Goal: Task Accomplishment & Management: Manage account settings

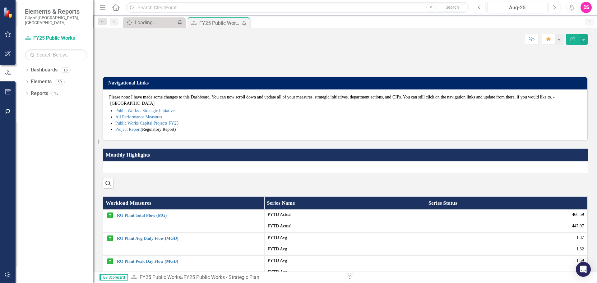
click at [302, 133] on li "Project Report (Regulatory Report)" at bounding box center [348, 129] width 466 height 6
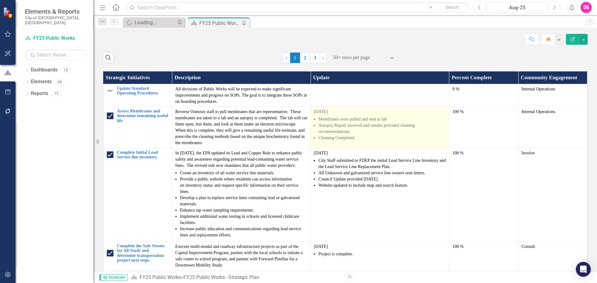
scroll to position [280, 0]
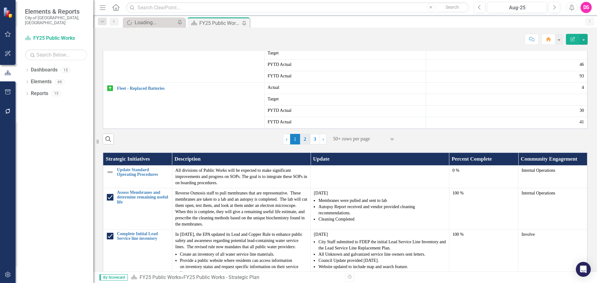
click at [302, 145] on link "2" at bounding box center [305, 139] width 10 height 11
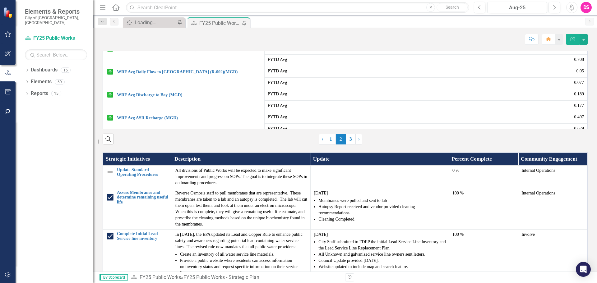
scroll to position [0, 0]
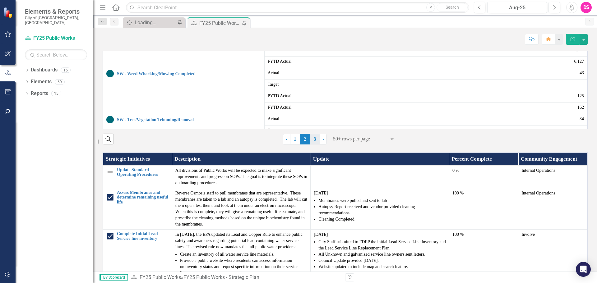
click at [315, 145] on link "3" at bounding box center [315, 139] width 10 height 11
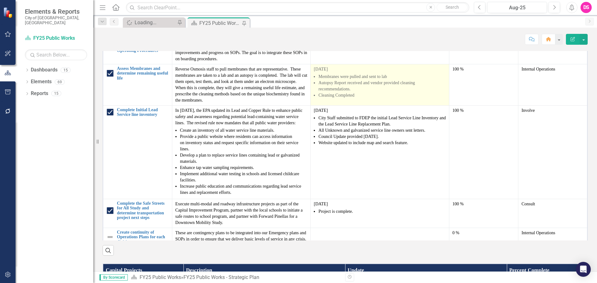
scroll to position [373, 0]
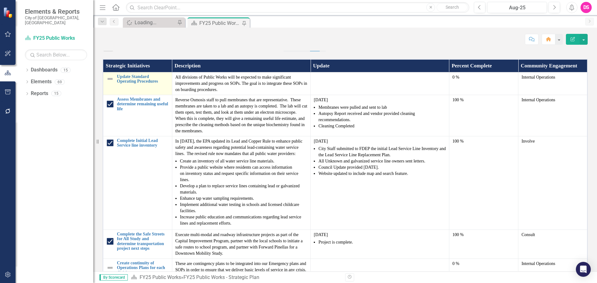
click at [111, 83] on img at bounding box center [109, 78] width 7 height 7
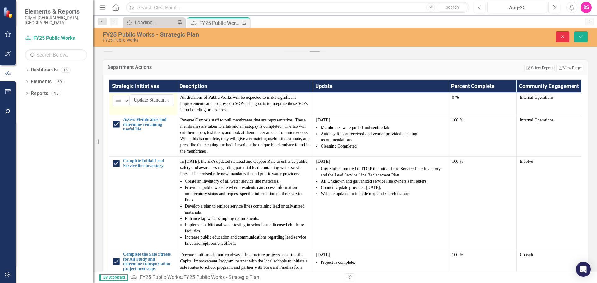
click at [565, 36] on button "Close" at bounding box center [562, 36] width 14 height 11
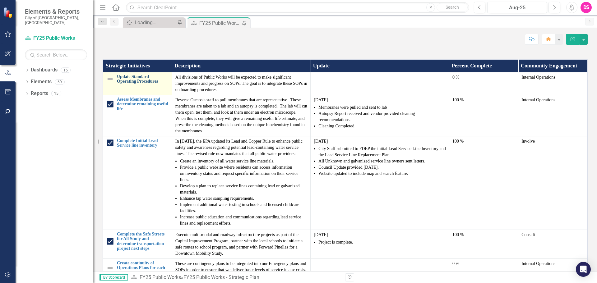
click at [134, 84] on link "Update Standard Operating Procedures" at bounding box center [143, 79] width 52 height 10
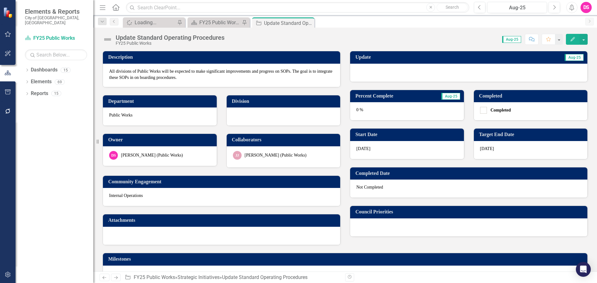
click at [382, 111] on div "0 %" at bounding box center [407, 111] width 114 height 18
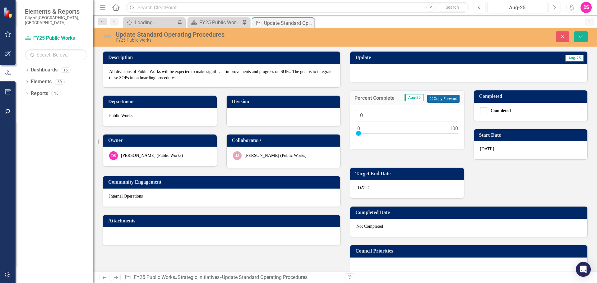
click at [433, 102] on button "Copy Forward Copy Forward" at bounding box center [443, 99] width 32 height 8
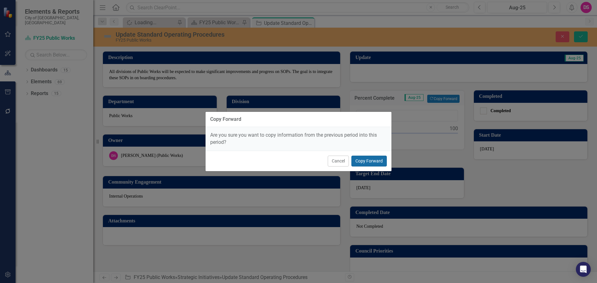
click at [375, 160] on button "Copy Forward" at bounding box center [368, 161] width 35 height 11
type input "75"
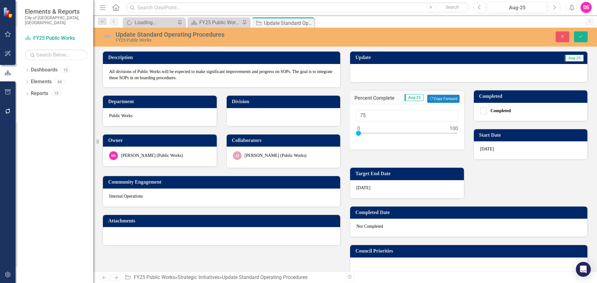
click at [374, 71] on div at bounding box center [468, 73] width 237 height 18
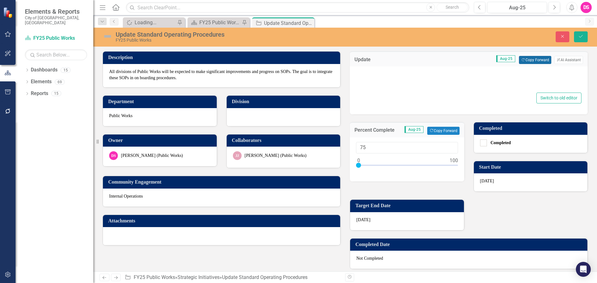
click at [531, 58] on button "Copy Forward Copy Forward" at bounding box center [535, 60] width 32 height 8
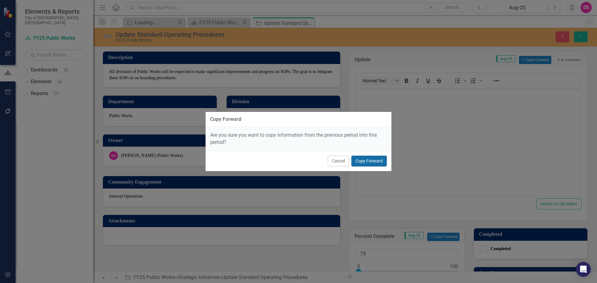
click at [364, 160] on button "Copy Forward" at bounding box center [368, 161] width 35 height 11
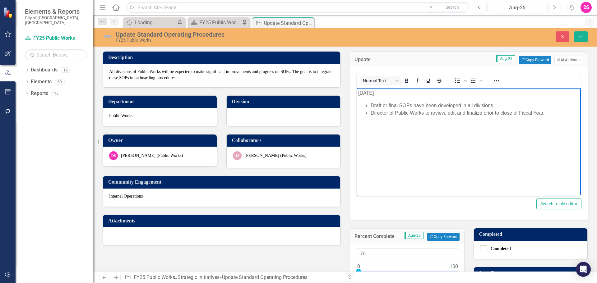
click at [364, 91] on p "[DATE]" at bounding box center [468, 92] width 221 height 7
click at [545, 110] on li "Director of Public Works to review, edit and finalize prior to close of Fiscal …" at bounding box center [474, 112] width 209 height 7
click at [111, 38] on img at bounding box center [108, 36] width 10 height 10
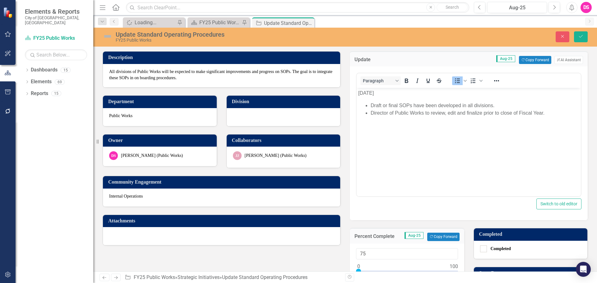
click at [111, 38] on img at bounding box center [108, 36] width 10 height 10
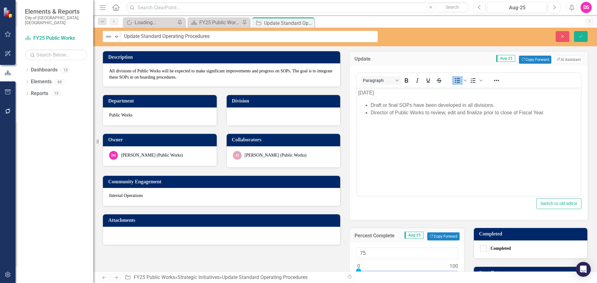
click at [111, 38] on img at bounding box center [108, 36] width 7 height 7
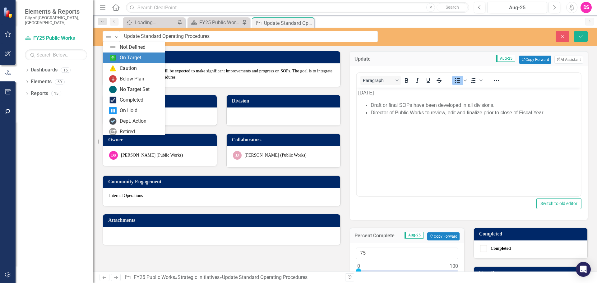
click at [124, 63] on div "On Target" at bounding box center [134, 58] width 62 height 11
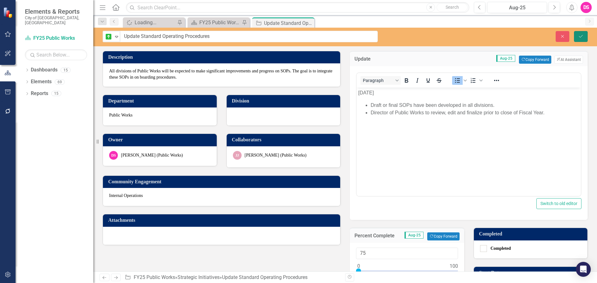
click at [586, 39] on button "Save" at bounding box center [581, 36] width 14 height 11
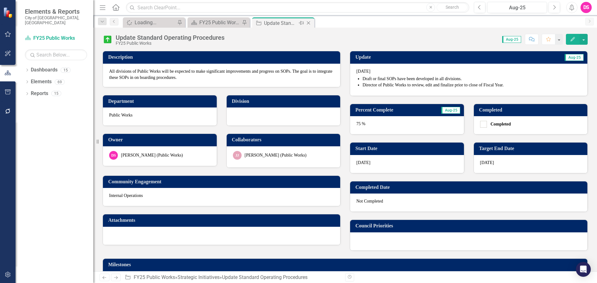
click at [307, 21] on icon "Close" at bounding box center [308, 23] width 6 height 5
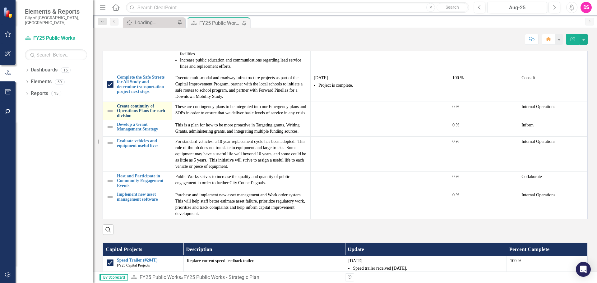
scroll to position [435, 0]
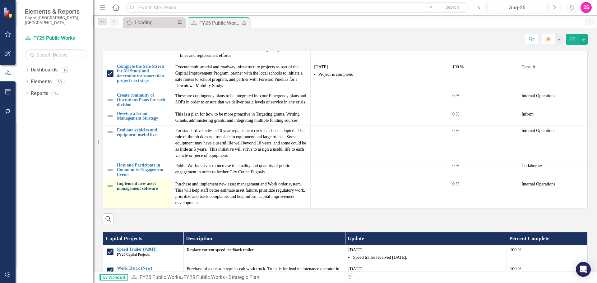
click at [145, 191] on link "Implement new asset management software" at bounding box center [143, 186] width 52 height 10
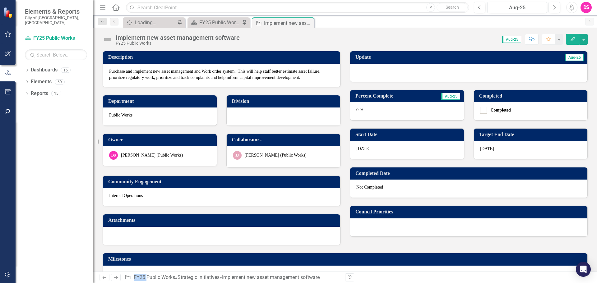
click at [438, 74] on div at bounding box center [468, 73] width 237 height 18
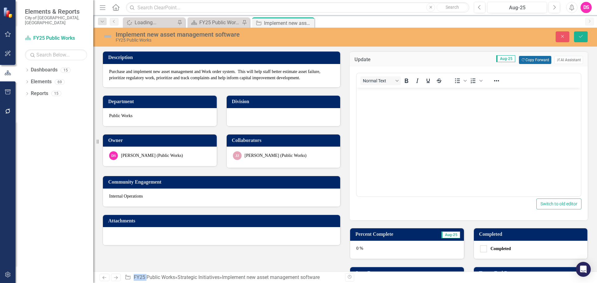
click at [526, 64] on button "Copy Forward Copy Forward" at bounding box center [535, 60] width 32 height 8
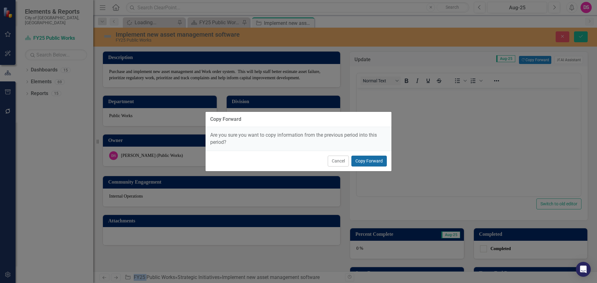
click at [376, 156] on button "Copy Forward" at bounding box center [368, 161] width 35 height 11
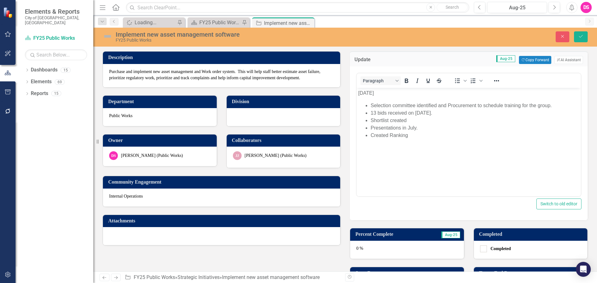
click at [365, 91] on p "[DATE]" at bounding box center [468, 92] width 221 height 7
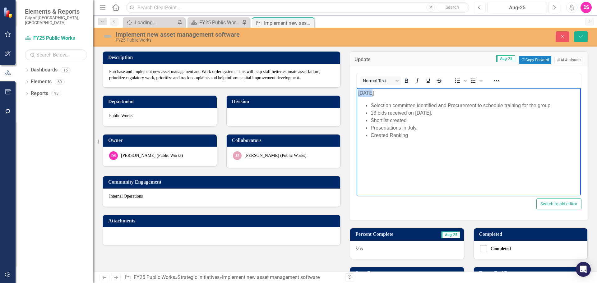
click at [365, 91] on p "[DATE]" at bounding box center [468, 92] width 221 height 7
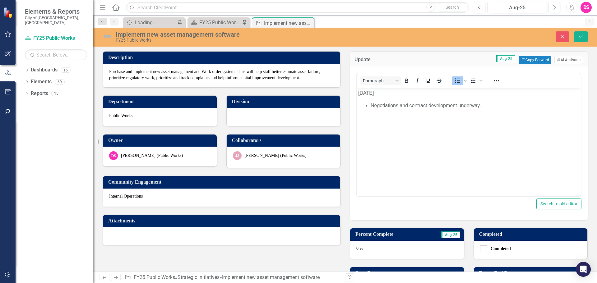
click at [108, 38] on img at bounding box center [108, 36] width 10 height 10
click at [107, 38] on img at bounding box center [108, 36] width 10 height 10
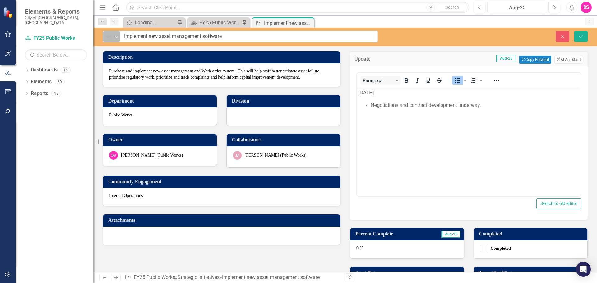
click at [108, 37] on img at bounding box center [108, 36] width 7 height 7
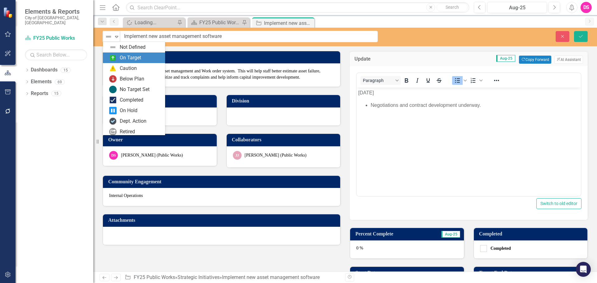
click at [124, 56] on div "On Target" at bounding box center [130, 57] width 21 height 7
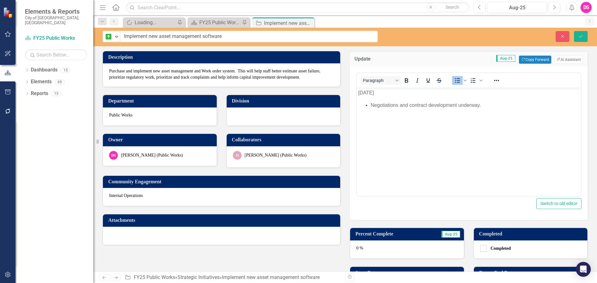
click at [473, 102] on li "Negotiations and contract development underway." at bounding box center [474, 104] width 209 height 7
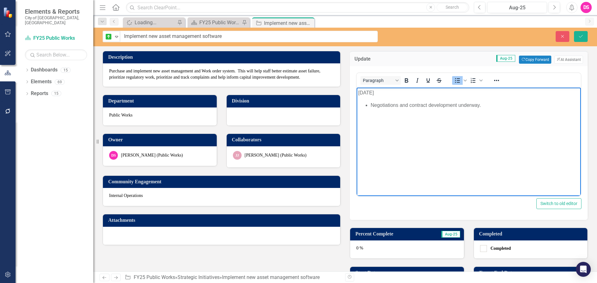
scroll to position [62, 0]
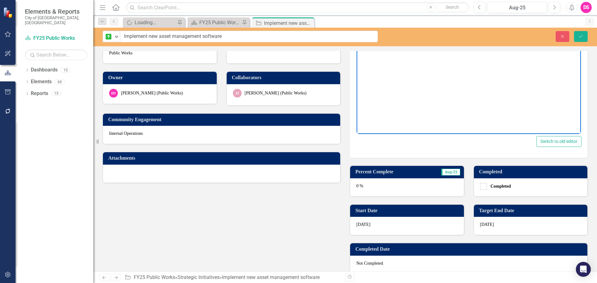
click at [402, 184] on div "0 %" at bounding box center [407, 187] width 114 height 18
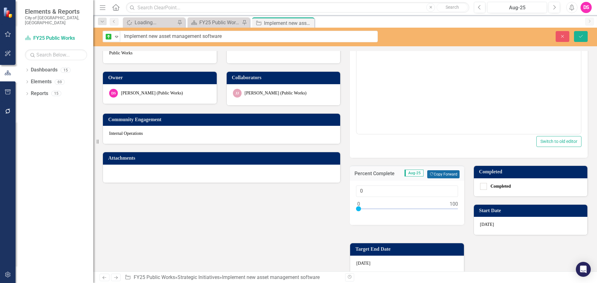
click at [429, 174] on icon "Copy Forward" at bounding box center [431, 173] width 4 height 3
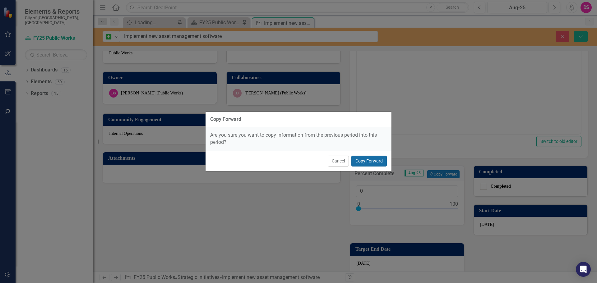
click at [368, 164] on button "Copy Forward" at bounding box center [368, 161] width 35 height 11
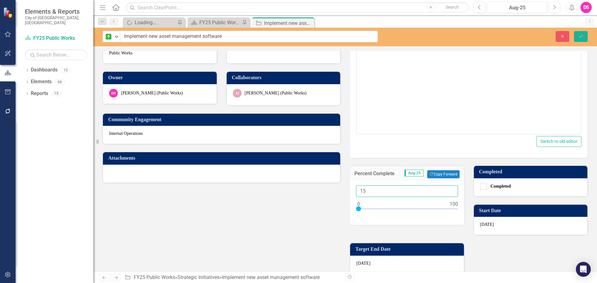
drag, startPoint x: 374, startPoint y: 191, endPoint x: 355, endPoint y: 192, distance: 19.3
click at [356, 192] on input "15" at bounding box center [407, 191] width 102 height 11
type input "20"
click at [583, 38] on button "Save" at bounding box center [581, 36] width 14 height 11
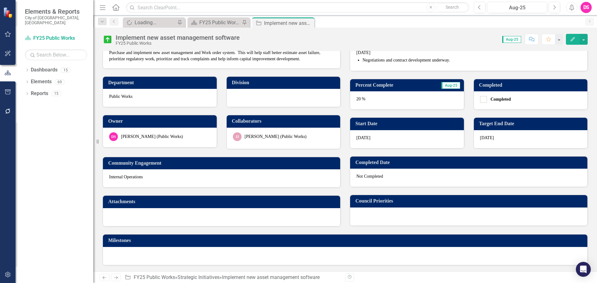
scroll to position [0, 0]
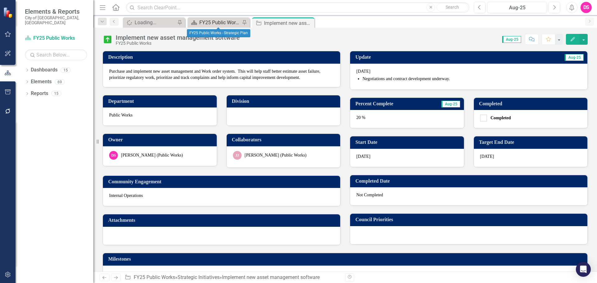
click at [225, 23] on div "FY25 Public Works - Strategic Plan" at bounding box center [219, 23] width 41 height 8
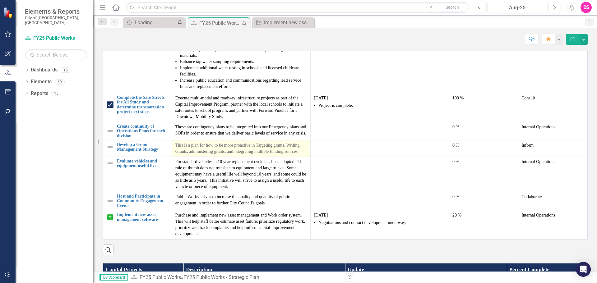
scroll to position [498, 0]
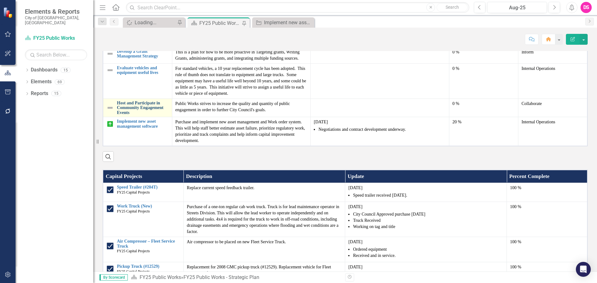
click at [127, 115] on link "Host and Participate in Community Engagement Events" at bounding box center [143, 108] width 52 height 14
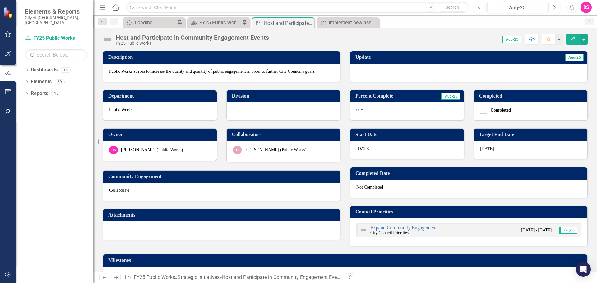
click at [385, 74] on div at bounding box center [468, 73] width 237 height 18
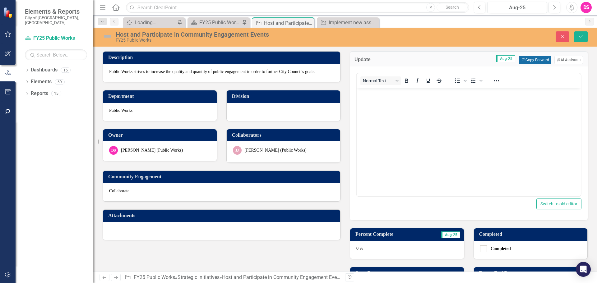
click at [531, 59] on button "Copy Forward Copy Forward" at bounding box center [535, 60] width 32 height 8
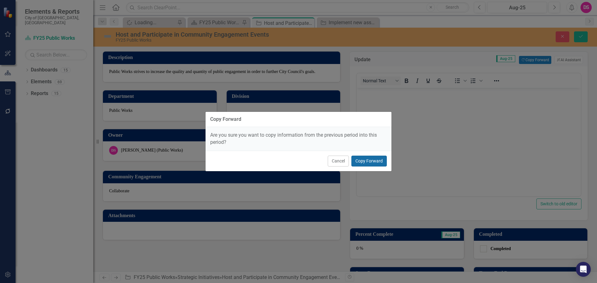
click at [374, 162] on button "Copy Forward" at bounding box center [368, 161] width 35 height 11
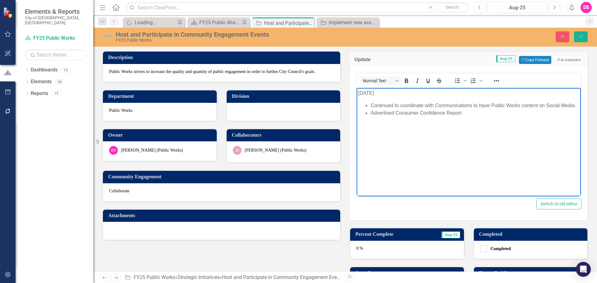
click at [363, 92] on p "[DATE]" at bounding box center [468, 92] width 221 height 7
drag, startPoint x: 493, startPoint y: 112, endPoint x: 366, endPoint y: 125, distance: 127.4
click at [366, 125] on body "[DATE] Continued to coordinate with Communications to have Public Works content…" at bounding box center [468, 134] width 224 height 93
click at [103, 36] on img at bounding box center [108, 36] width 10 height 10
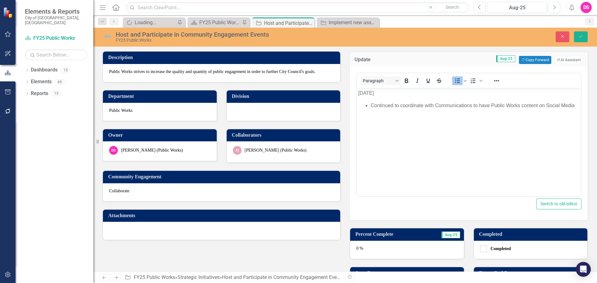
click at [103, 36] on img at bounding box center [108, 36] width 10 height 10
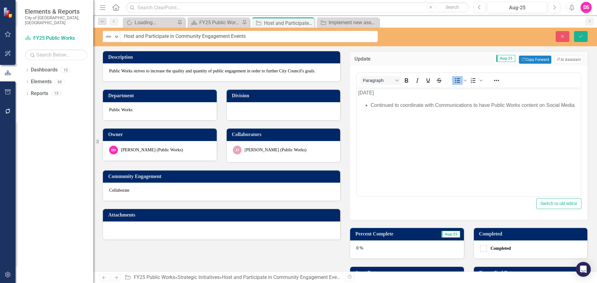
click at [110, 43] on div "Not Defined Expand Host and Participate in Community Engagement Events Close Sa…" at bounding box center [344, 37] width 503 height 19
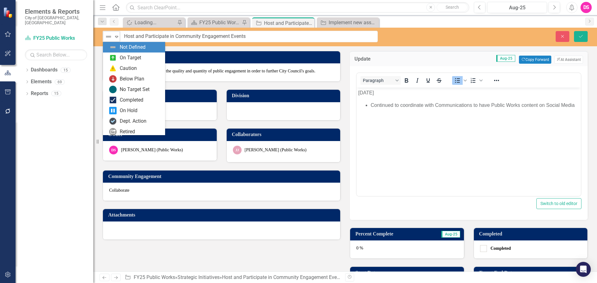
click at [110, 38] on img at bounding box center [108, 36] width 7 height 7
click at [131, 52] on div "Not Defined" at bounding box center [134, 47] width 62 height 11
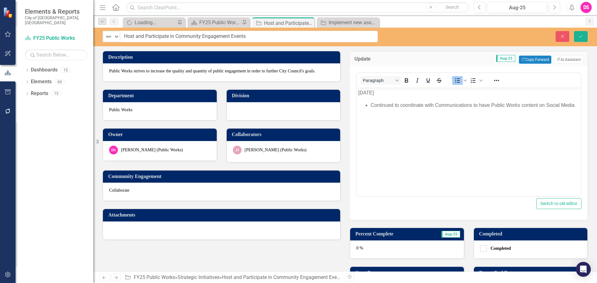
click at [131, 52] on div "Description" at bounding box center [221, 57] width 237 height 12
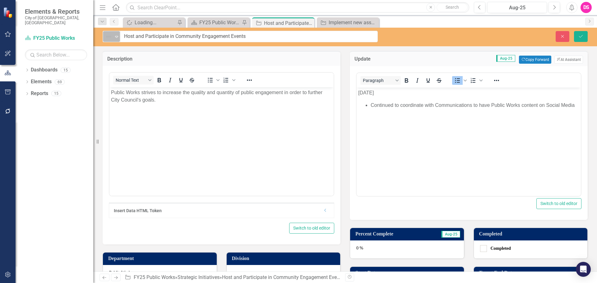
click at [114, 39] on icon "Expand" at bounding box center [116, 36] width 6 height 5
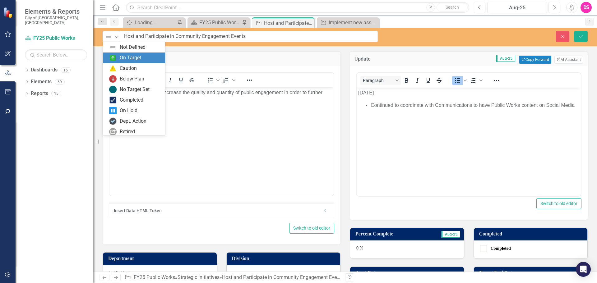
click at [120, 55] on div "On Target" at bounding box center [130, 57] width 21 height 7
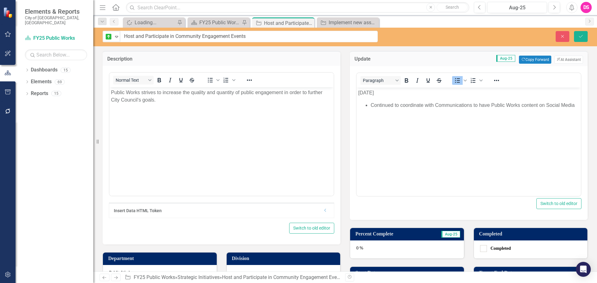
click at [420, 133] on body "[DATE] Continued to coordinate with Communications to have Public Works content…" at bounding box center [468, 133] width 224 height 93
click at [585, 35] on button "Save" at bounding box center [581, 36] width 14 height 11
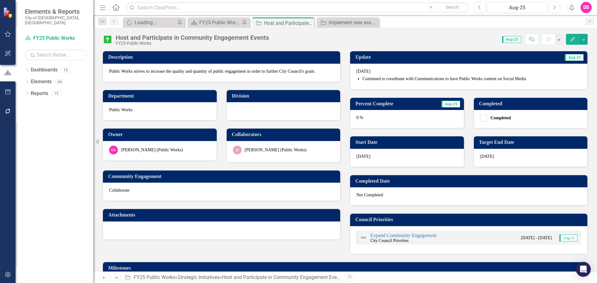
click at [378, 124] on div "0 %" at bounding box center [407, 119] width 114 height 18
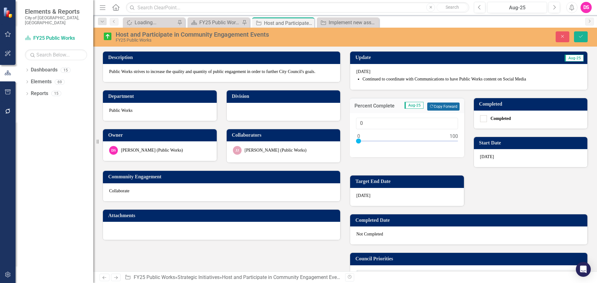
click at [443, 111] on button "Copy Forward Copy Forward" at bounding box center [443, 107] width 32 height 8
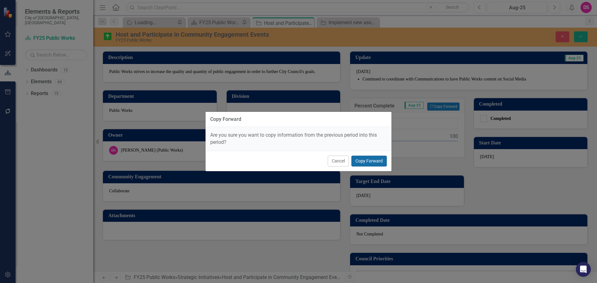
click at [380, 158] on button "Copy Forward" at bounding box center [368, 161] width 35 height 11
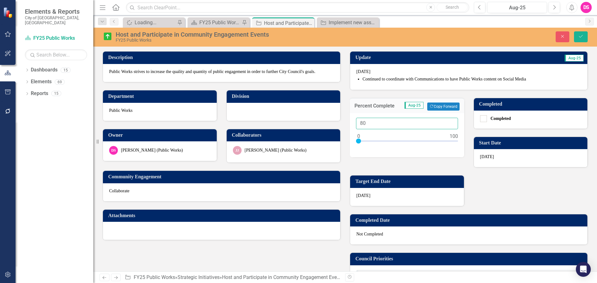
drag, startPoint x: 376, startPoint y: 124, endPoint x: 330, endPoint y: 127, distance: 46.1
click at [330, 127] on div "Description Public Works strives to increase the quality and quantity of public…" at bounding box center [345, 169] width 494 height 250
type input "90"
click at [580, 33] on button "Save" at bounding box center [581, 36] width 14 height 11
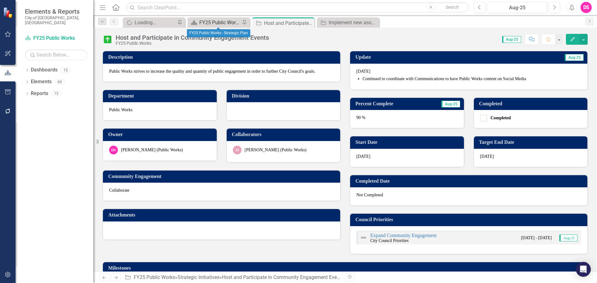
click at [232, 25] on div "FY25 Public Works - Strategic Plan" at bounding box center [219, 23] width 41 height 8
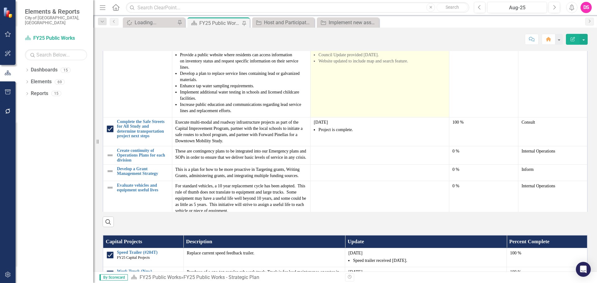
scroll to position [62, 0]
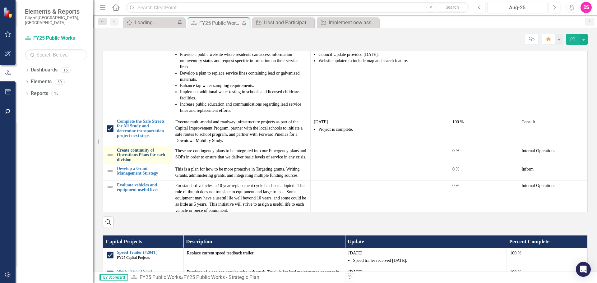
click at [139, 162] on link "Create continuity of Operations Plans for each division" at bounding box center [143, 155] width 52 height 14
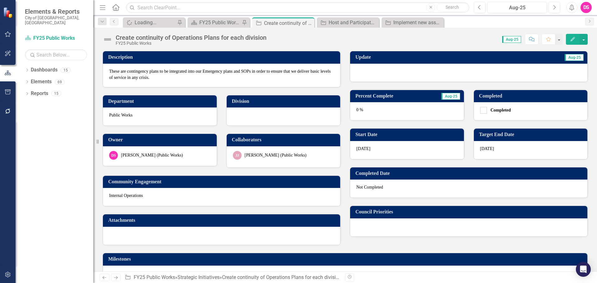
click at [410, 75] on div at bounding box center [468, 73] width 237 height 18
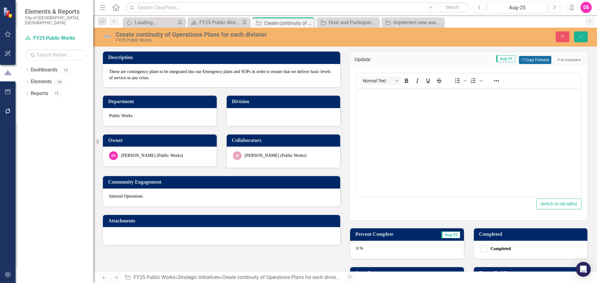
click at [526, 58] on button "Copy Forward Copy Forward" at bounding box center [535, 60] width 32 height 8
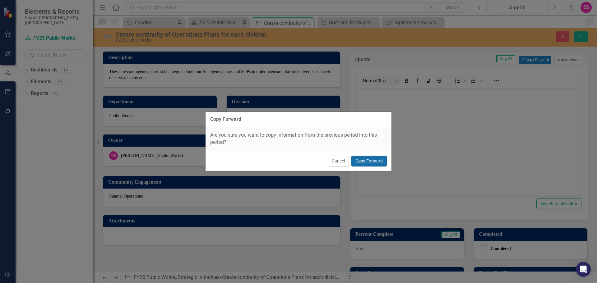
click at [376, 165] on button "Copy Forward" at bounding box center [368, 161] width 35 height 11
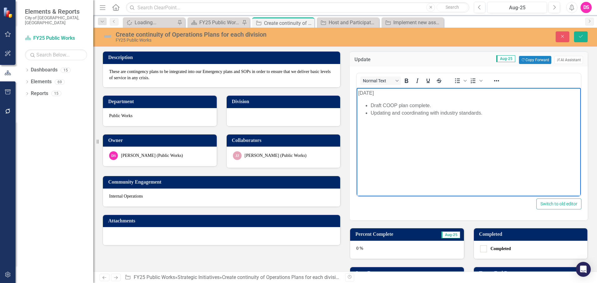
click at [364, 96] on p "[DATE]" at bounding box center [468, 92] width 221 height 7
click at [106, 37] on img at bounding box center [108, 36] width 10 height 10
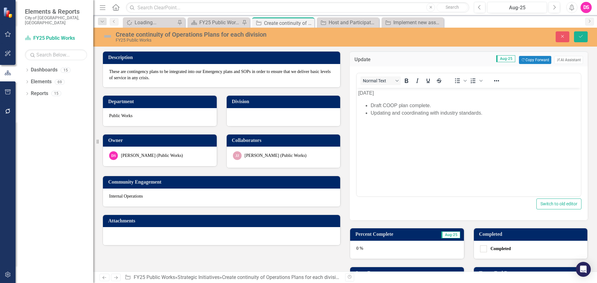
click at [106, 36] on img at bounding box center [108, 36] width 10 height 10
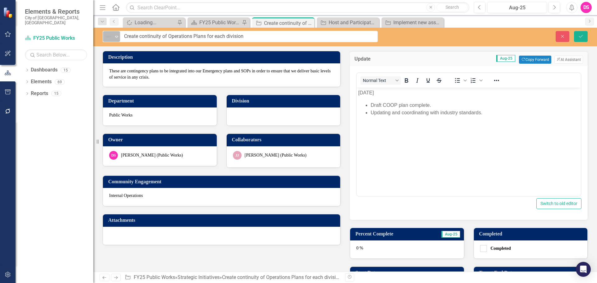
click at [106, 36] on img at bounding box center [108, 36] width 7 height 7
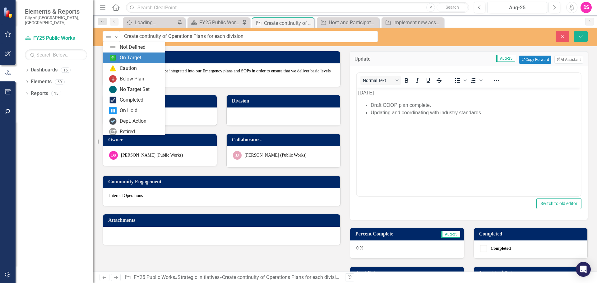
click at [120, 56] on div "On Target" at bounding box center [130, 57] width 21 height 7
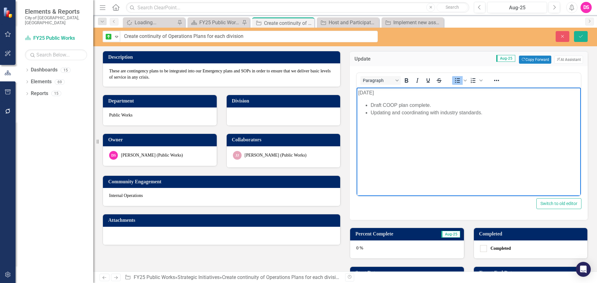
drag, startPoint x: 444, startPoint y: 126, endPoint x: 451, endPoint y: 121, distance: 8.2
click at [450, 121] on body "[DATE] Draft COOP plan complete. Updating and coordinating with industry standa…" at bounding box center [468, 133] width 224 height 93
click at [484, 133] on body "[DATE] Draft COOP plan complete. Updating and coordinating with industry standa…" at bounding box center [468, 133] width 224 height 93
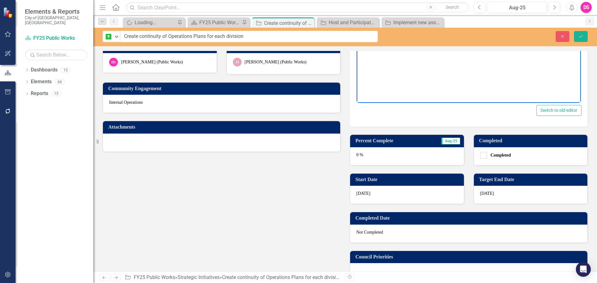
click at [411, 159] on div "0 %" at bounding box center [407, 156] width 114 height 18
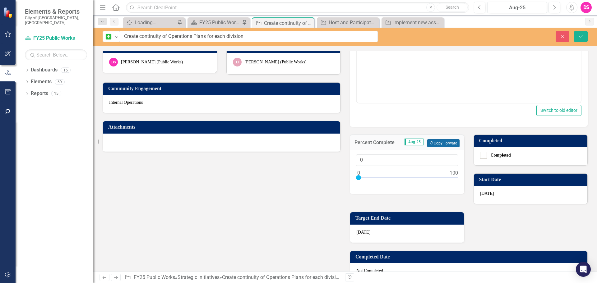
click at [439, 144] on button "Copy Forward Copy Forward" at bounding box center [443, 143] width 32 height 8
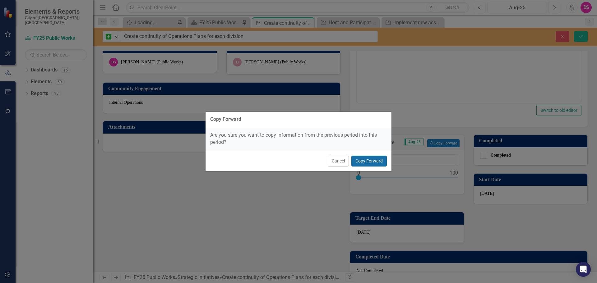
click at [371, 162] on button "Copy Forward" at bounding box center [368, 161] width 35 height 11
type input "75"
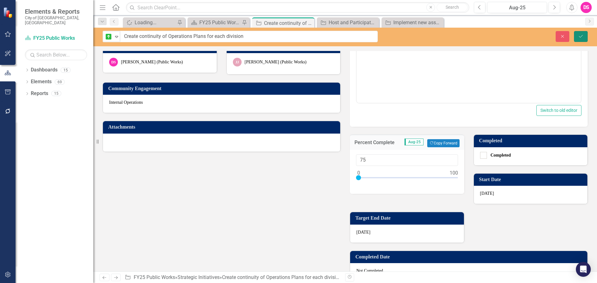
click at [577, 33] on button "Save" at bounding box center [581, 36] width 14 height 11
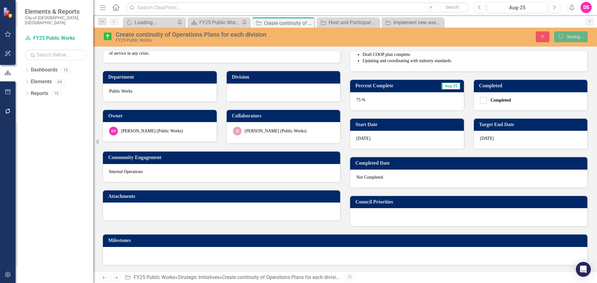
scroll to position [25, 0]
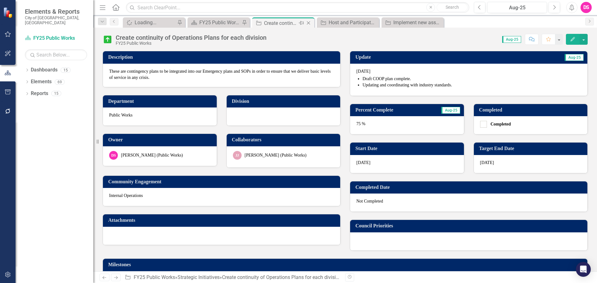
click at [309, 21] on icon "Close" at bounding box center [308, 23] width 6 height 5
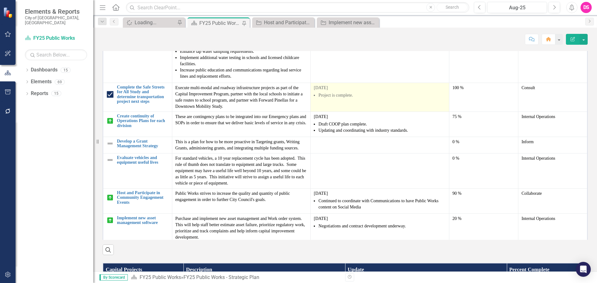
scroll to position [127, 0]
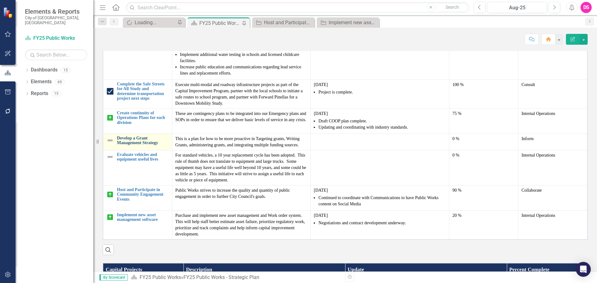
click at [144, 145] on link "Develop a Grant Management Strategy" at bounding box center [143, 141] width 52 height 10
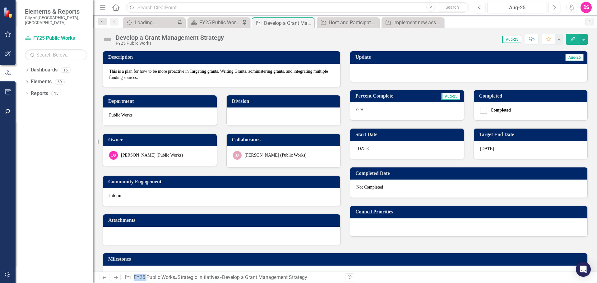
click at [381, 74] on div at bounding box center [468, 73] width 237 height 18
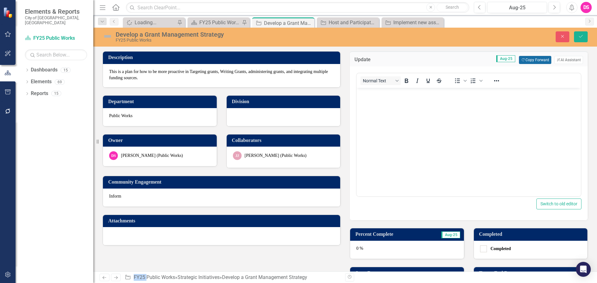
click at [521, 59] on button "Copy Forward Copy Forward" at bounding box center [535, 60] width 32 height 8
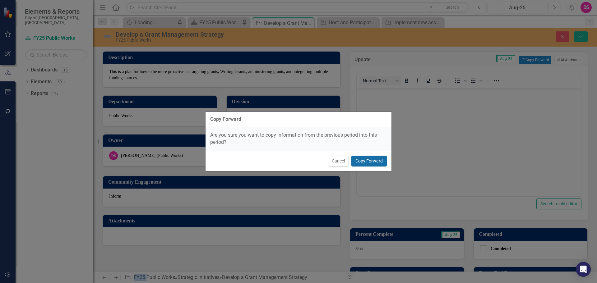
click at [373, 161] on button "Copy Forward" at bounding box center [368, 161] width 35 height 11
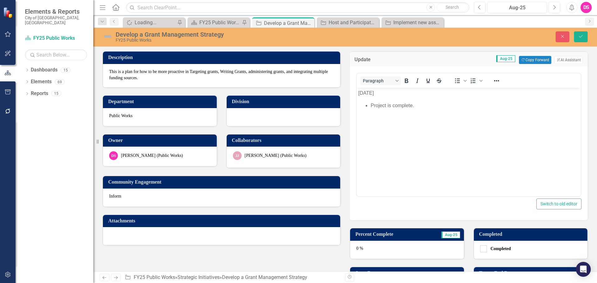
click at [360, 89] on p "[DATE]" at bounding box center [468, 92] width 221 height 7
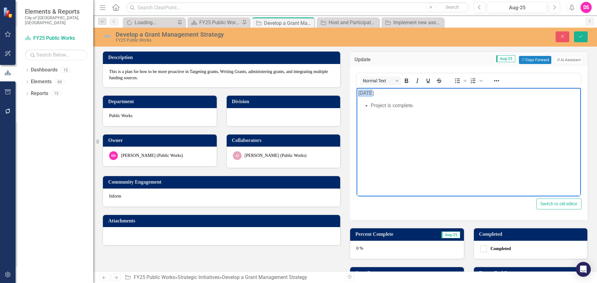
click at [360, 89] on p "[DATE]" at bounding box center [468, 92] width 221 height 7
click at [447, 157] on body "Auguts 2025 Project is complete." at bounding box center [468, 134] width 224 height 93
click at [369, 94] on p "Auguts 2025" at bounding box center [468, 92] width 221 height 7
click at [374, 93] on p "Augusts 2025" at bounding box center [468, 92] width 221 height 7
click at [432, 108] on li "Project is complete." at bounding box center [474, 105] width 209 height 7
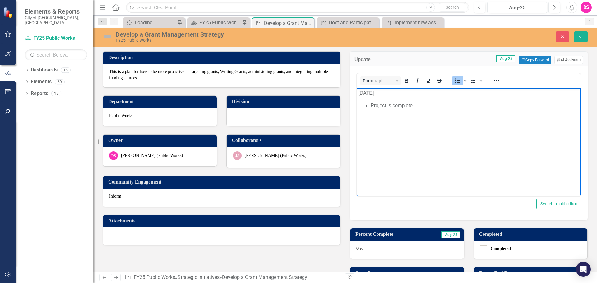
click at [104, 36] on img at bounding box center [108, 36] width 10 height 10
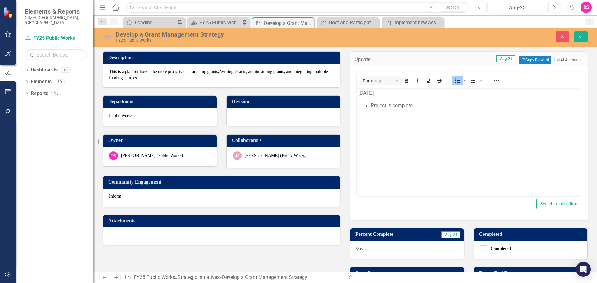
click at [104, 36] on img at bounding box center [108, 36] width 10 height 10
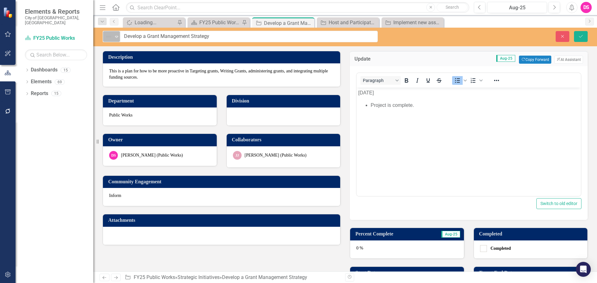
click at [106, 37] on img at bounding box center [108, 36] width 7 height 7
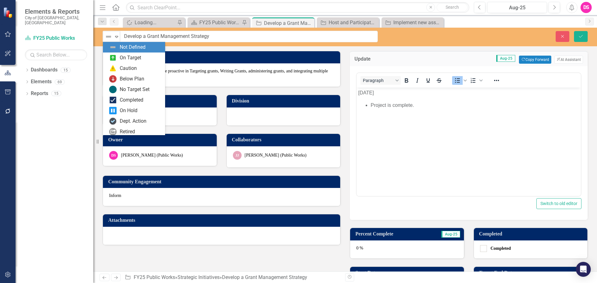
click at [115, 53] on div "On Target" at bounding box center [134, 58] width 62 height 11
click at [117, 33] on div "Expand" at bounding box center [116, 36] width 6 height 10
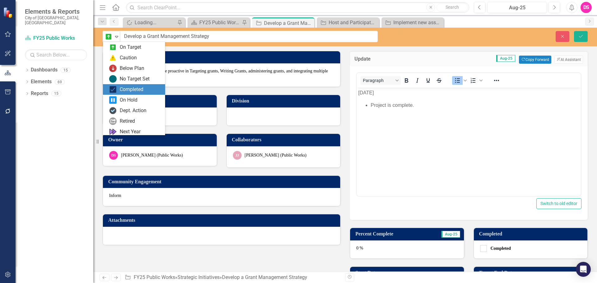
click at [116, 93] on div "Completed" at bounding box center [134, 89] width 62 height 11
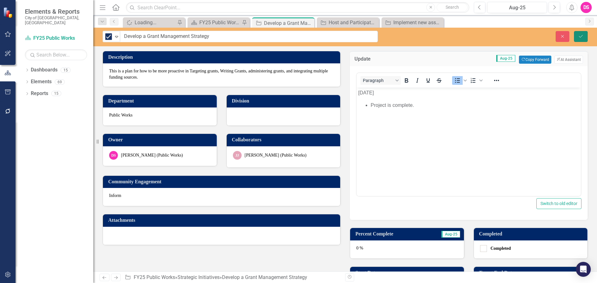
click at [577, 34] on button "Save" at bounding box center [581, 36] width 14 height 11
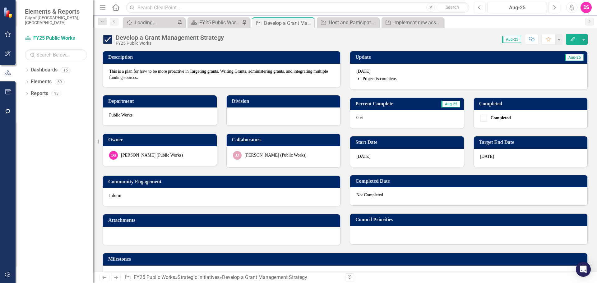
click at [382, 124] on div "0 %" at bounding box center [407, 119] width 114 height 18
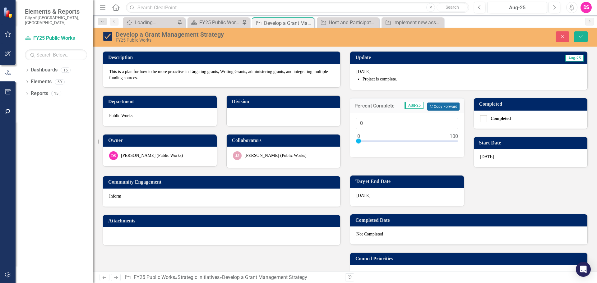
click at [439, 104] on button "Copy Forward Copy Forward" at bounding box center [443, 107] width 32 height 8
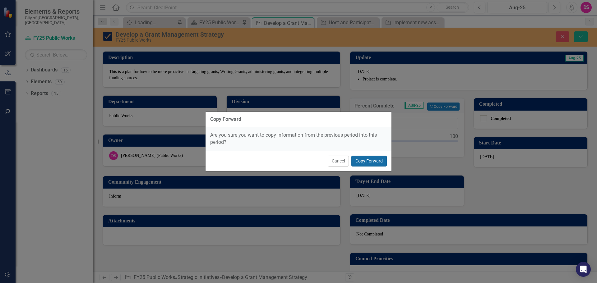
click at [379, 162] on button "Copy Forward" at bounding box center [368, 161] width 35 height 11
type input "100"
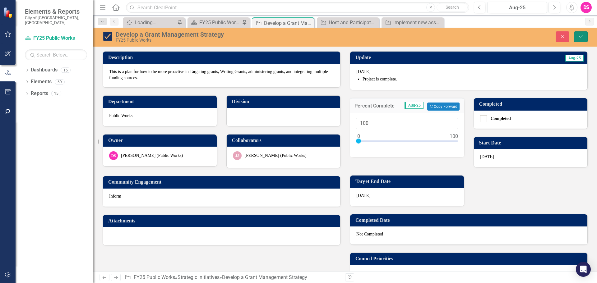
click at [585, 38] on button "Save" at bounding box center [581, 36] width 14 height 11
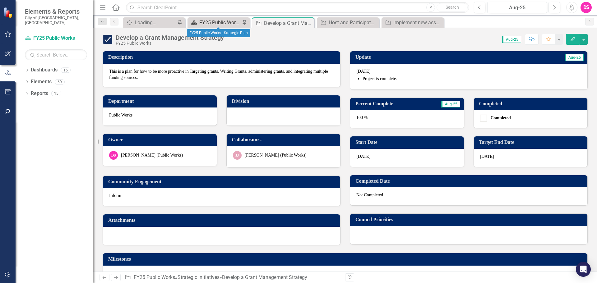
click at [222, 21] on div "FY25 Public Works - Strategic Plan" at bounding box center [219, 23] width 41 height 8
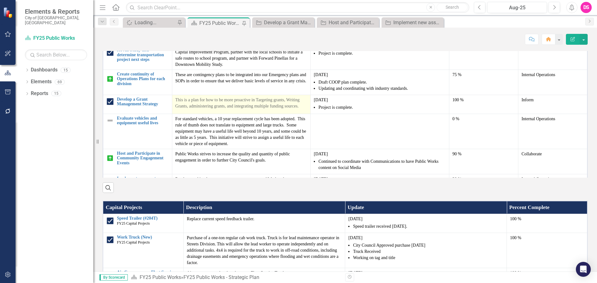
scroll to position [93, 0]
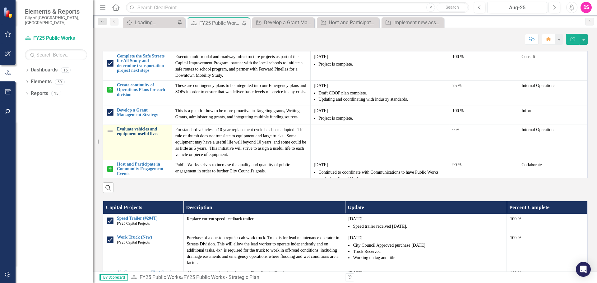
click at [149, 136] on link "Evaluate vehicles and equipment useful lives" at bounding box center [143, 132] width 52 height 10
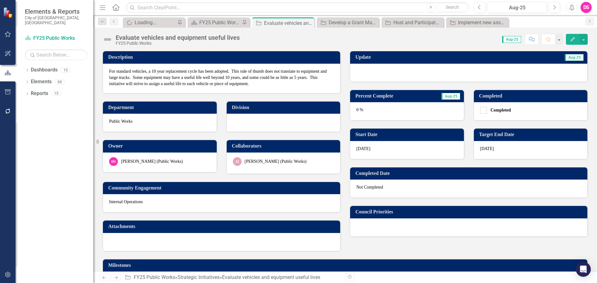
click at [388, 77] on div at bounding box center [468, 73] width 237 height 18
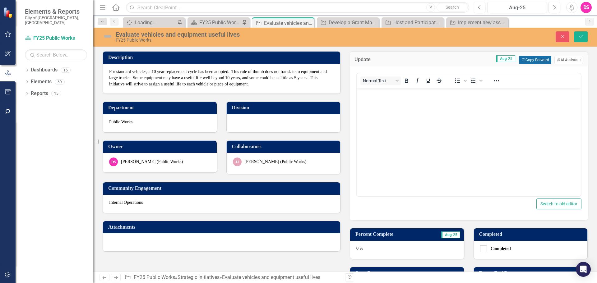
click at [540, 60] on button "Copy Forward Copy Forward" at bounding box center [535, 60] width 32 height 8
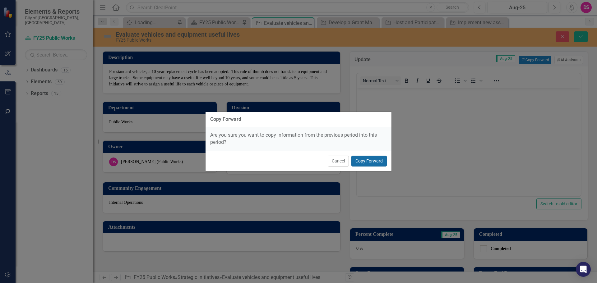
click at [375, 160] on button "Copy Forward" at bounding box center [368, 161] width 35 height 11
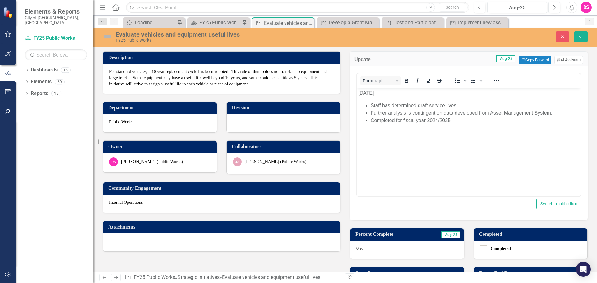
drag, startPoint x: 463, startPoint y: 120, endPoint x: 427, endPoint y: 119, distance: 36.1
click at [462, 121] on li "Completed for fiscal year 2024/2025" at bounding box center [474, 120] width 209 height 7
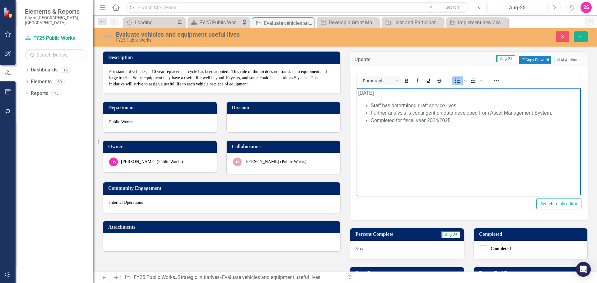
click at [108, 38] on img at bounding box center [108, 36] width 10 height 10
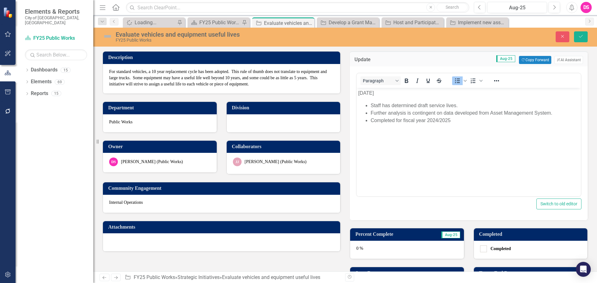
click at [108, 38] on img at bounding box center [108, 36] width 10 height 10
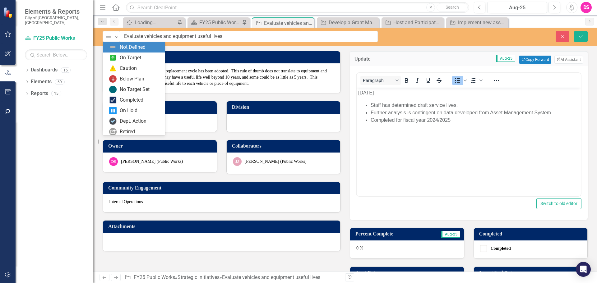
click at [108, 38] on img at bounding box center [108, 36] width 7 height 7
click at [130, 103] on div "Completed" at bounding box center [132, 100] width 24 height 7
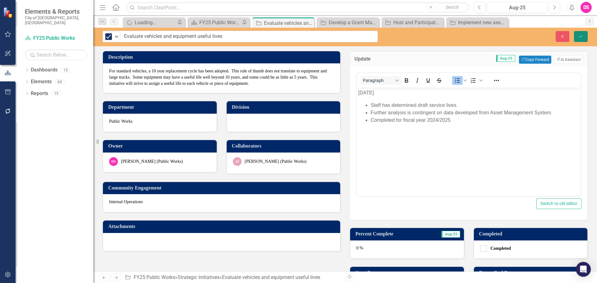
click at [580, 32] on button "Save" at bounding box center [581, 36] width 14 height 11
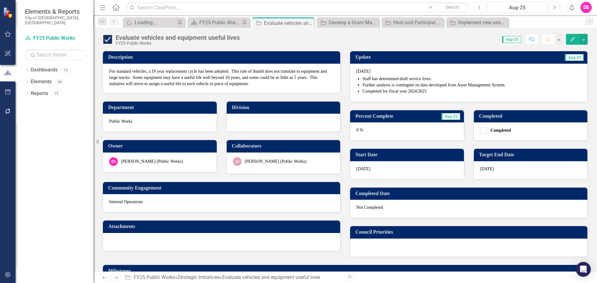
click at [357, 75] on span "[DATE] Staff has determined draft service lives. Further analysis is contingent…" at bounding box center [468, 81] width 225 height 27
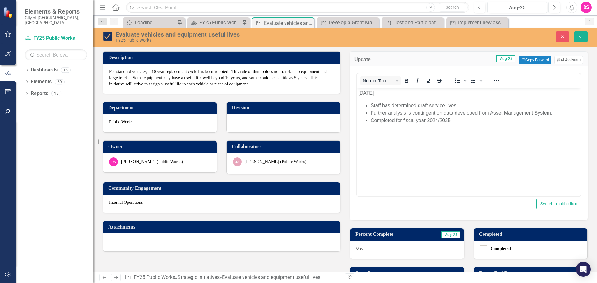
click at [362, 94] on p "[DATE]" at bounding box center [468, 92] width 221 height 7
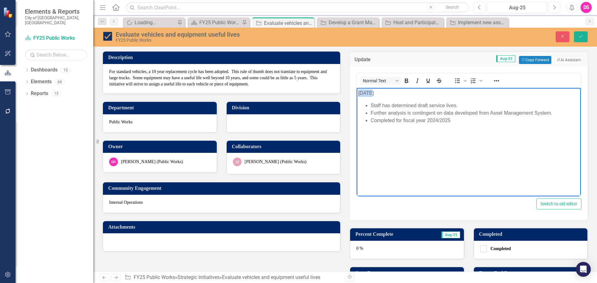
click at [361, 94] on p "[DATE]" at bounding box center [468, 92] width 221 height 7
click at [372, 250] on div "0 %" at bounding box center [407, 250] width 114 height 18
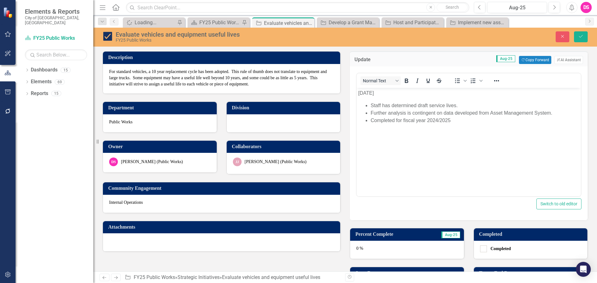
click at [372, 250] on div "0 %" at bounding box center [407, 250] width 114 height 18
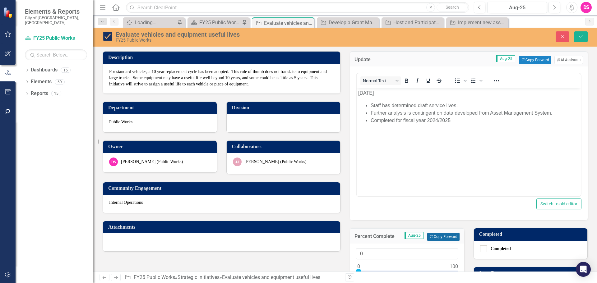
click at [430, 237] on button "Copy Forward Copy Forward" at bounding box center [443, 237] width 32 height 8
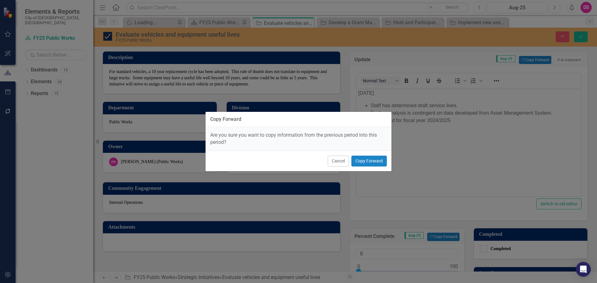
click at [366, 167] on div "Cancel Copy Forward" at bounding box center [298, 161] width 186 height 21
click at [367, 166] on button "Copy Forward" at bounding box center [368, 161] width 35 height 11
type input "100"
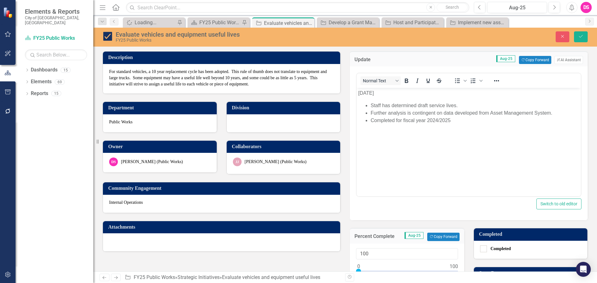
click at [370, 156] on body "[DATE] Staff has determined draft service lives. Further analysis is contingent…" at bounding box center [468, 134] width 224 height 93
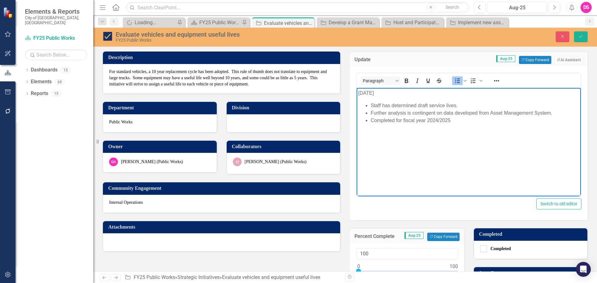
click at [581, 42] on div "Evaluate vehicles and equipment useful lives FY25 Public Works Close Save" at bounding box center [344, 37] width 503 height 12
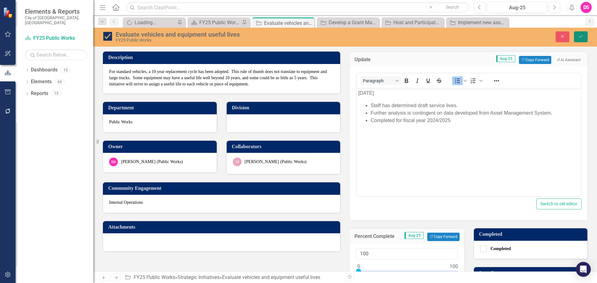
click at [581, 39] on button "Save" at bounding box center [581, 36] width 14 height 11
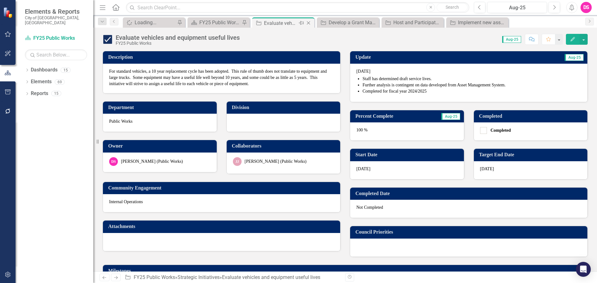
click at [307, 24] on icon at bounding box center [308, 22] width 3 height 3
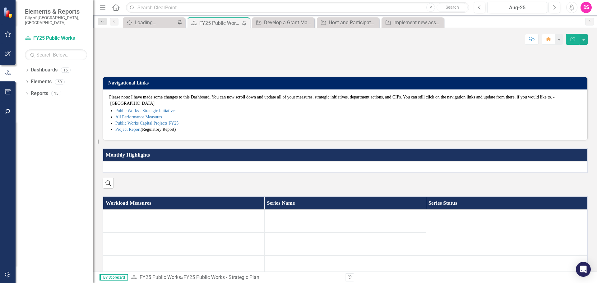
click at [225, 22] on div "FY25 Public Works - Strategic Plan" at bounding box center [219, 23] width 41 height 8
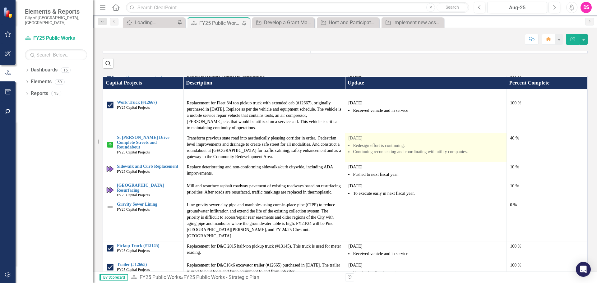
scroll to position [155, 0]
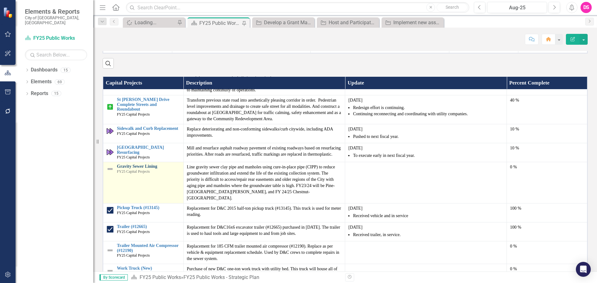
click at [146, 169] on link "Gravity Sewer Lining" at bounding box center [148, 166] width 63 height 5
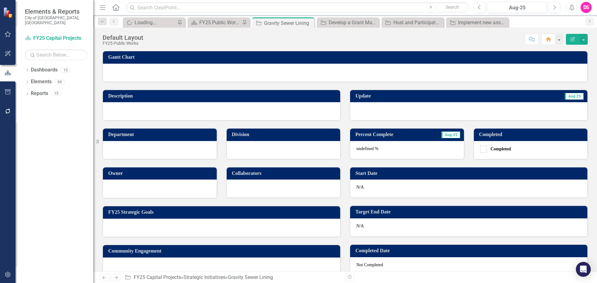
click at [407, 102] on td "Update" at bounding box center [405, 97] width 101 height 10
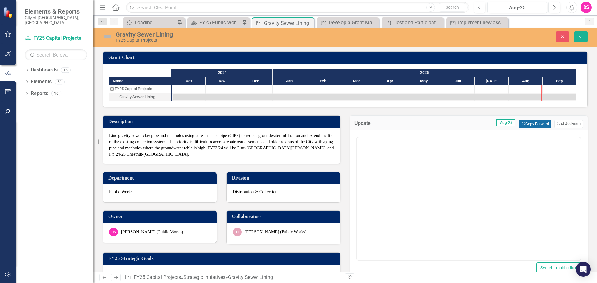
click at [530, 127] on button "Copy Forward Copy Forward" at bounding box center [535, 124] width 32 height 8
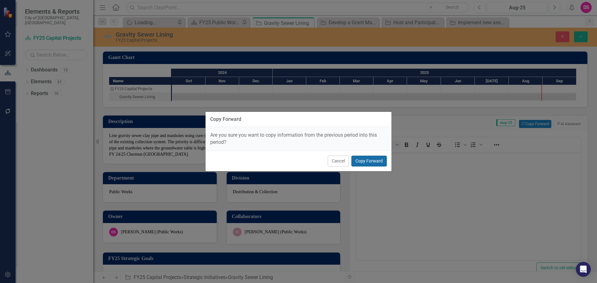
click at [369, 161] on button "Copy Forward" at bounding box center [368, 161] width 35 height 11
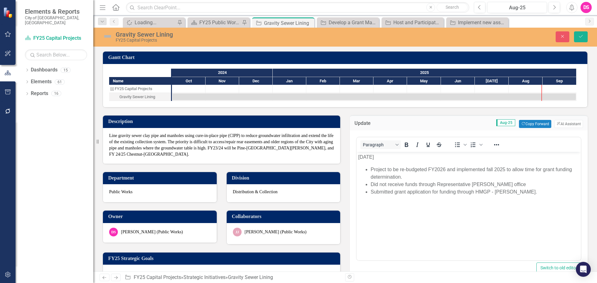
click at [363, 158] on p "[DATE]" at bounding box center [468, 157] width 221 height 7
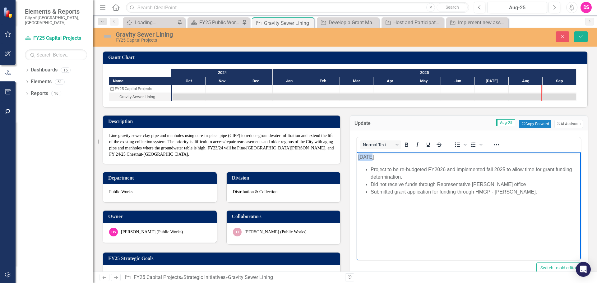
click at [363, 158] on p "[DATE]" at bounding box center [468, 157] width 221 height 7
click at [106, 38] on img at bounding box center [108, 36] width 10 height 10
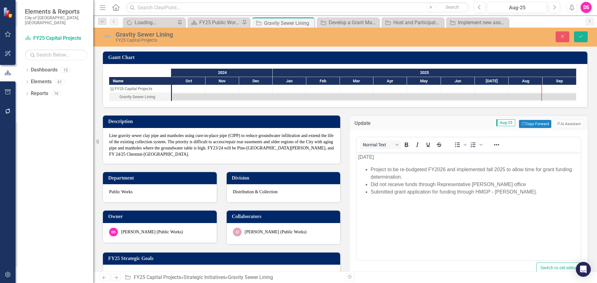
click at [106, 38] on img at bounding box center [108, 36] width 10 height 10
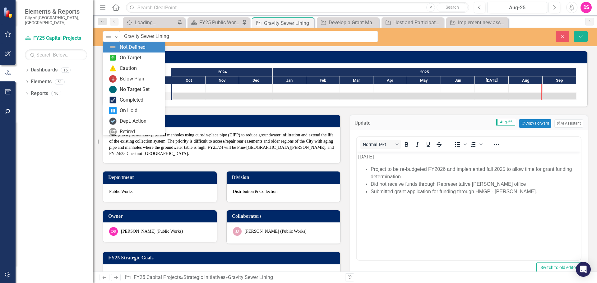
click at [107, 38] on img at bounding box center [108, 36] width 7 height 7
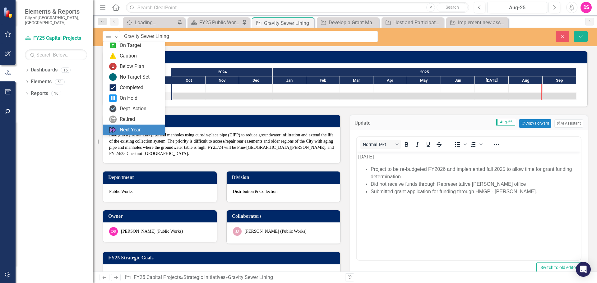
click at [133, 131] on div "Next Year" at bounding box center [130, 129] width 21 height 7
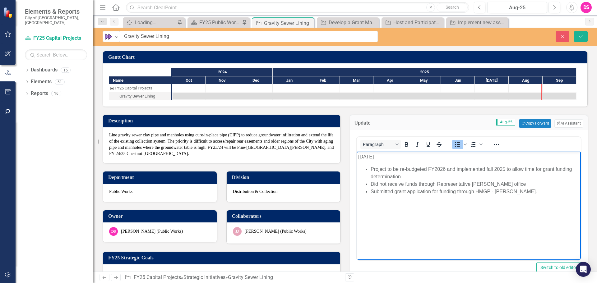
click at [430, 171] on li "Project to be re-budgeted FY2026 and implemented fall 2025 to allow time for gr…" at bounding box center [474, 172] width 209 height 15
click at [512, 192] on li "Submitted grant application for funding through HMGP - [PERSON_NAME]." at bounding box center [474, 191] width 209 height 7
click at [520, 193] on li "Submitted grant application for funding through HMGP - [PERSON_NAME]." at bounding box center [474, 191] width 209 height 7
click at [524, 192] on li "Submitted grant application for funding through HMGP - [PERSON_NAME]." at bounding box center [474, 191] width 209 height 7
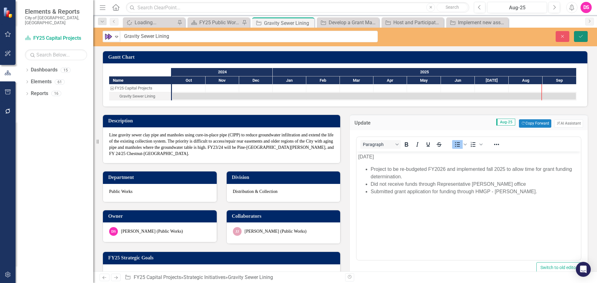
click at [579, 36] on icon "Save" at bounding box center [581, 36] width 6 height 4
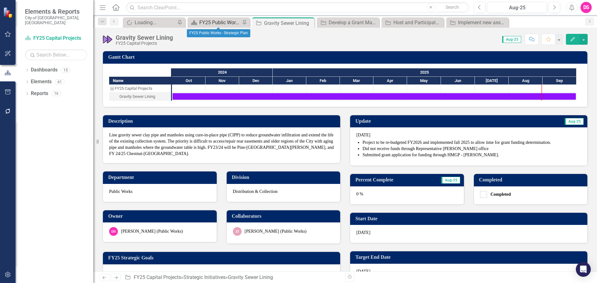
click at [219, 22] on div "FY25 Public Works - Strategic Plan" at bounding box center [219, 23] width 41 height 8
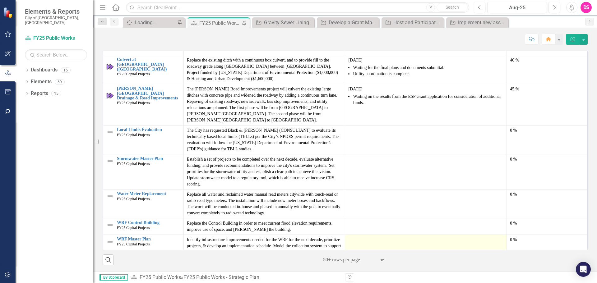
scroll to position [681, 0]
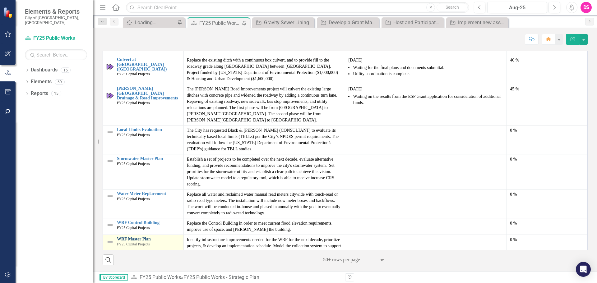
click at [132, 237] on link "WRF Master Plan" at bounding box center [148, 239] width 63 height 5
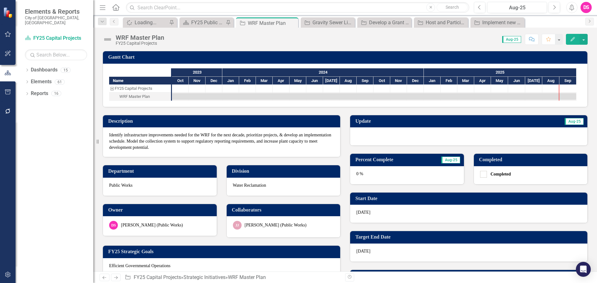
click at [439, 141] on div at bounding box center [468, 136] width 237 height 18
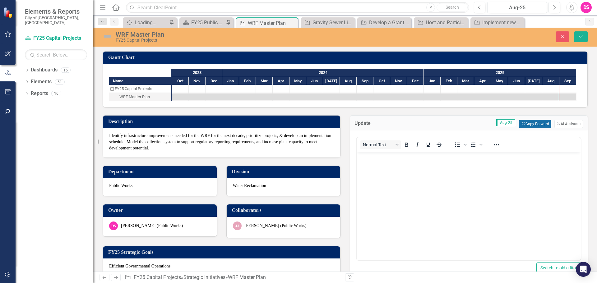
click at [530, 122] on button "Copy Forward Copy Forward" at bounding box center [535, 124] width 32 height 8
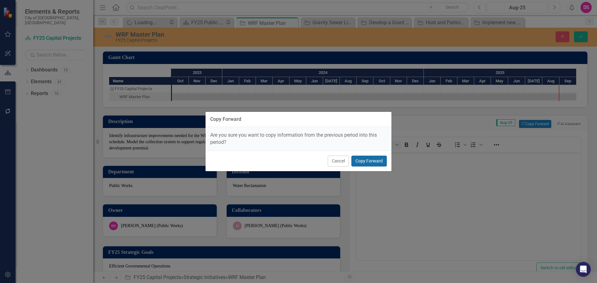
click at [377, 163] on button "Copy Forward" at bounding box center [368, 161] width 35 height 11
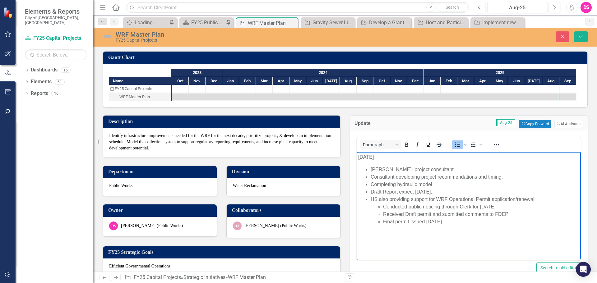
drag, startPoint x: 464, startPoint y: 194, endPoint x: 370, endPoint y: 195, distance: 94.2
click at [370, 195] on ul "[PERSON_NAME]- project consultant Consultant developing project recommendations…" at bounding box center [468, 196] width 221 height 60
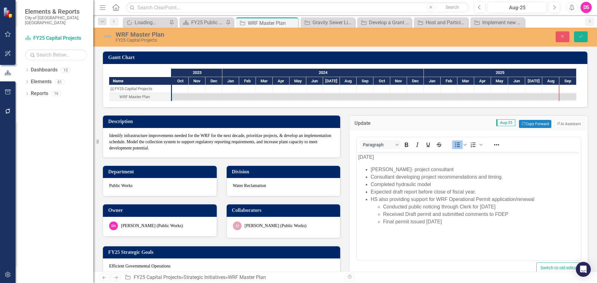
click at [110, 35] on img at bounding box center [108, 36] width 10 height 10
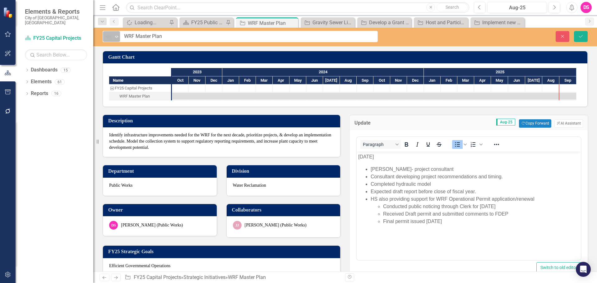
click at [109, 37] on img at bounding box center [108, 36] width 7 height 7
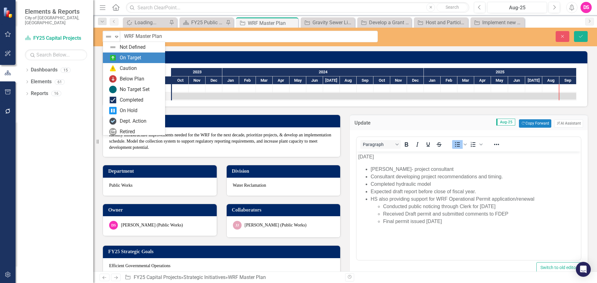
click at [123, 53] on div "On Target" at bounding box center [134, 58] width 62 height 11
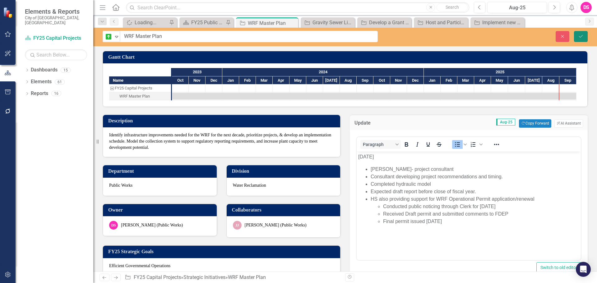
click at [583, 41] on button "Save" at bounding box center [581, 36] width 14 height 11
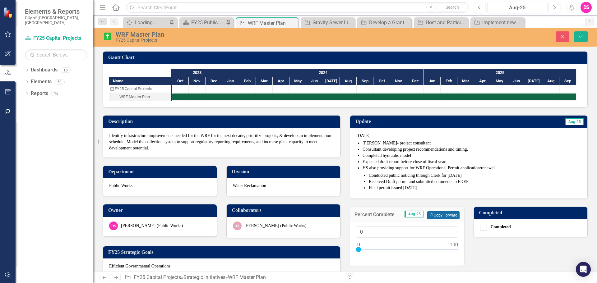
click at [441, 212] on button "Copy Forward Copy Forward" at bounding box center [443, 215] width 32 height 8
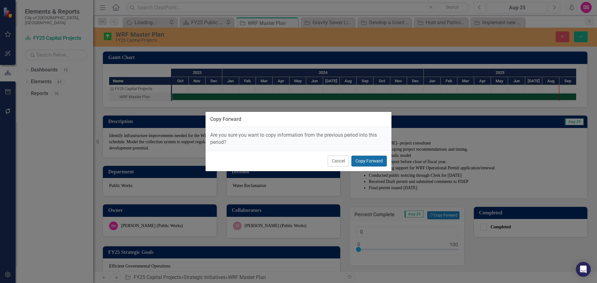
click at [364, 160] on button "Copy Forward" at bounding box center [368, 161] width 35 height 11
type input "80"
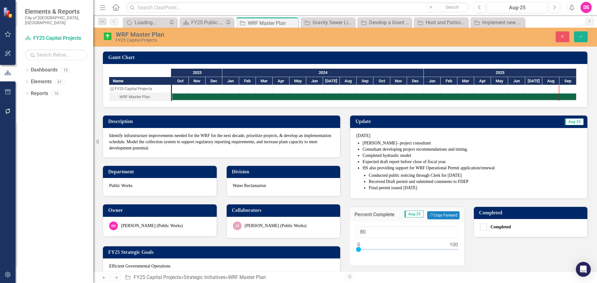
click at [570, 34] on div "Close Save" at bounding box center [492, 36] width 200 height 11
click at [576, 35] on button "Save" at bounding box center [581, 36] width 14 height 11
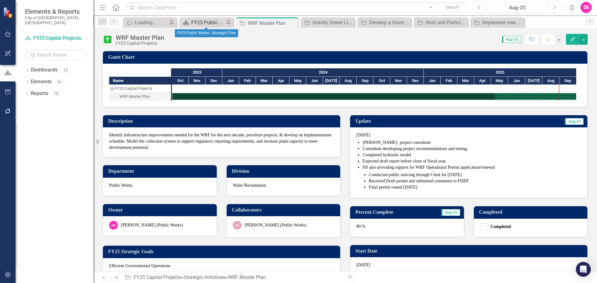
click at [200, 21] on div "FY25 Public Works - Strategic Plan" at bounding box center [207, 23] width 33 height 8
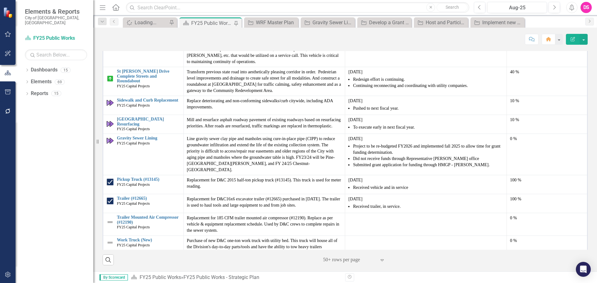
scroll to position [155, 0]
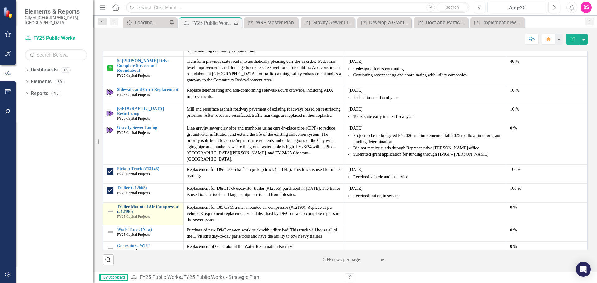
click at [144, 213] on link "Trailer Mounted Air Compressor (#12190)" at bounding box center [148, 209] width 63 height 10
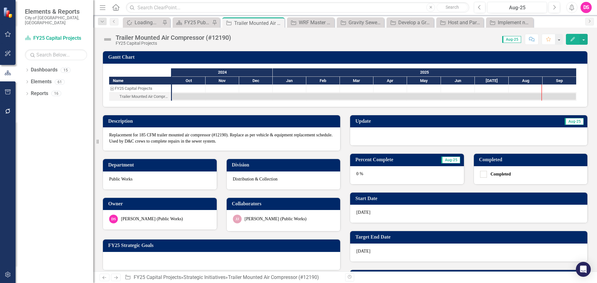
click at [378, 137] on div at bounding box center [468, 136] width 237 height 18
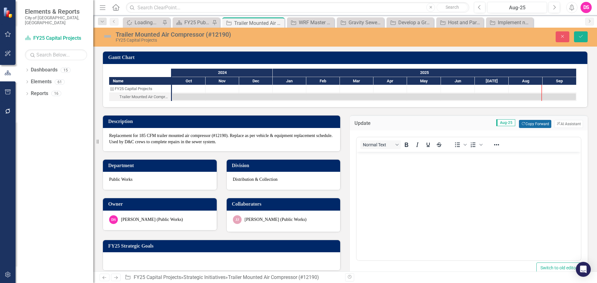
click at [534, 124] on button "Copy Forward Copy Forward" at bounding box center [535, 124] width 32 height 8
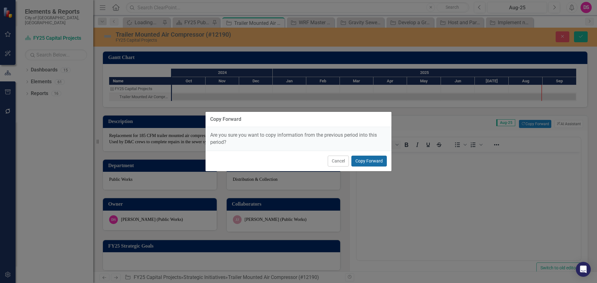
click at [366, 157] on button "Copy Forward" at bounding box center [368, 161] width 35 height 11
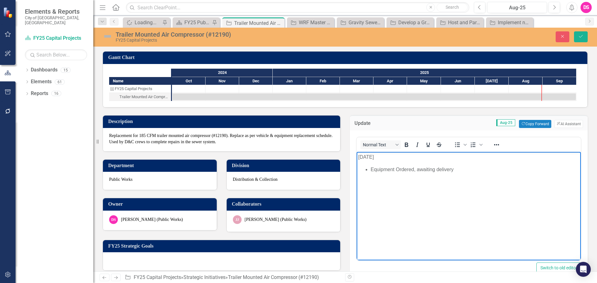
click at [362, 158] on p "[DATE]" at bounding box center [468, 157] width 221 height 7
click at [105, 33] on img at bounding box center [108, 36] width 10 height 10
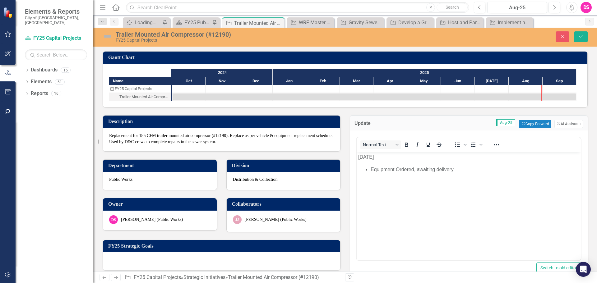
click at [105, 33] on img at bounding box center [108, 36] width 10 height 10
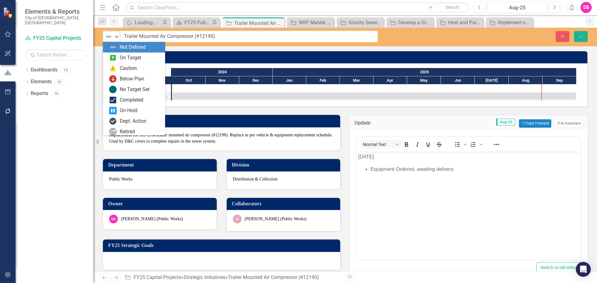
click at [112, 36] on img at bounding box center [108, 36] width 7 height 7
click at [122, 59] on div "On Target" at bounding box center [130, 57] width 21 height 7
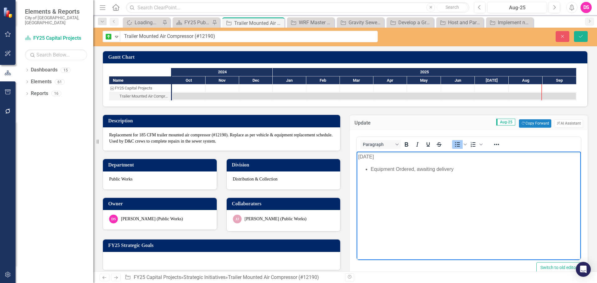
click at [511, 216] on body "[DATE] Equipment Ordered, awaiting delivery" at bounding box center [468, 197] width 224 height 93
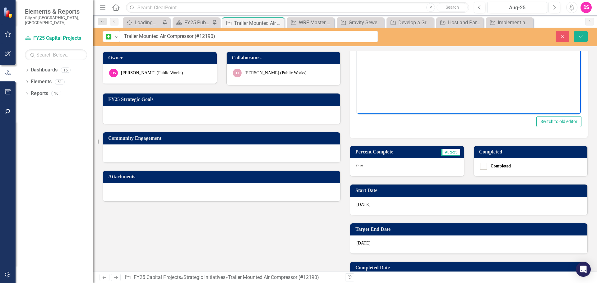
scroll to position [155, 0]
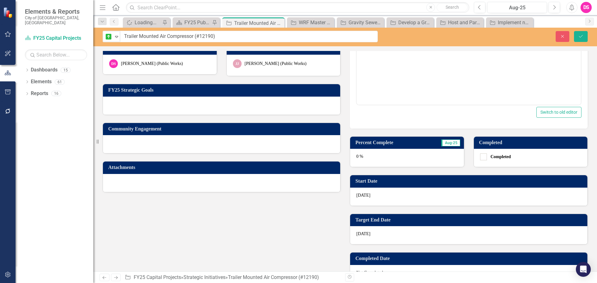
click at [379, 156] on div "0 %" at bounding box center [407, 158] width 114 height 18
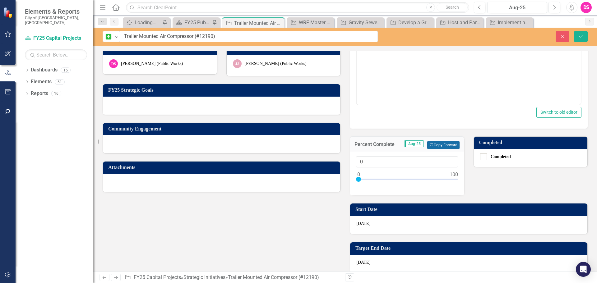
click at [435, 148] on button "Copy Forward Copy Forward" at bounding box center [443, 145] width 32 height 8
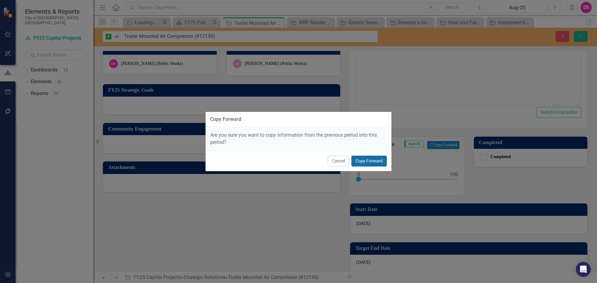
click at [371, 160] on button "Copy Forward" at bounding box center [368, 161] width 35 height 11
type input "75"
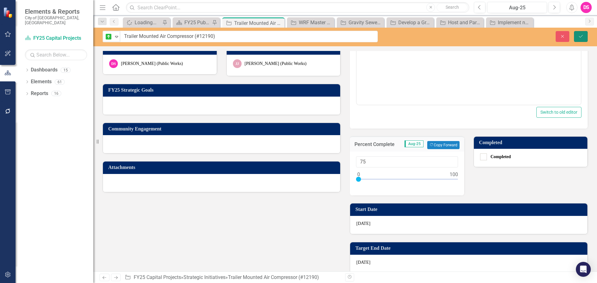
click at [579, 39] on button "Save" at bounding box center [581, 36] width 14 height 11
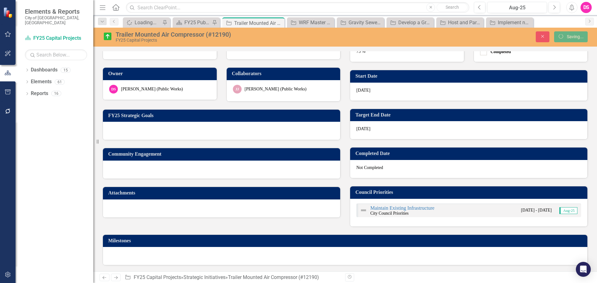
scroll to position [131, 0]
click at [276, 23] on icon "Close" at bounding box center [278, 23] width 6 height 5
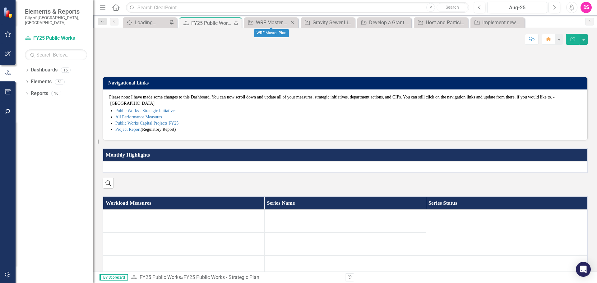
click at [293, 21] on icon "Close" at bounding box center [292, 22] width 6 height 5
click at [307, 22] on icon "Close" at bounding box center [308, 22] width 6 height 5
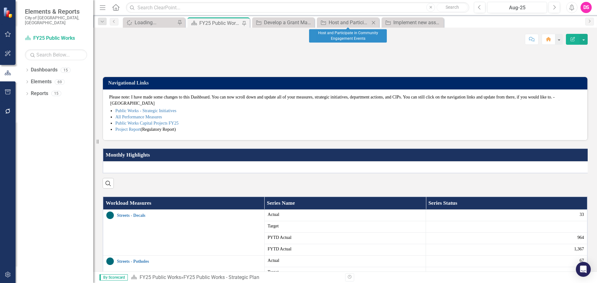
click at [374, 22] on icon "Close" at bounding box center [373, 22] width 6 height 5
click at [0, 0] on icon "Close" at bounding box center [0, 0] width 0 height 0
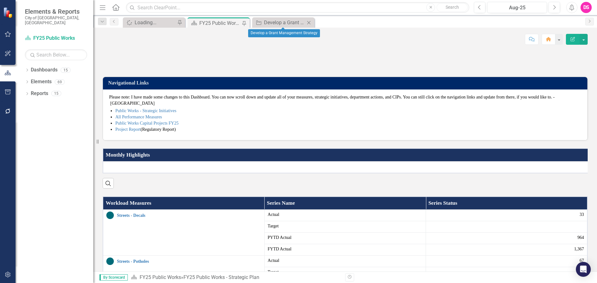
click at [310, 23] on icon "Close" at bounding box center [308, 22] width 6 height 5
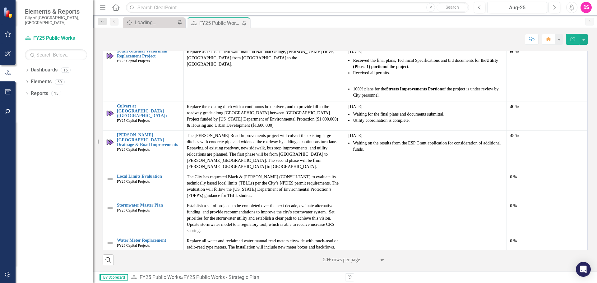
scroll to position [804, 0]
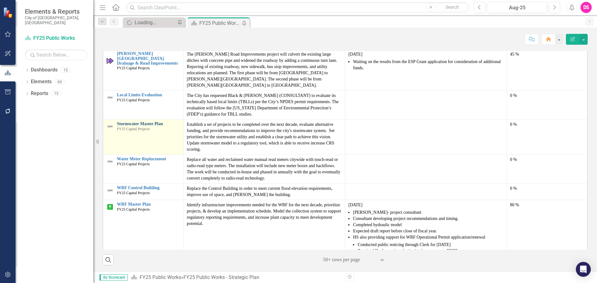
click at [144, 122] on link "Stormwater Master Plan" at bounding box center [148, 124] width 63 height 5
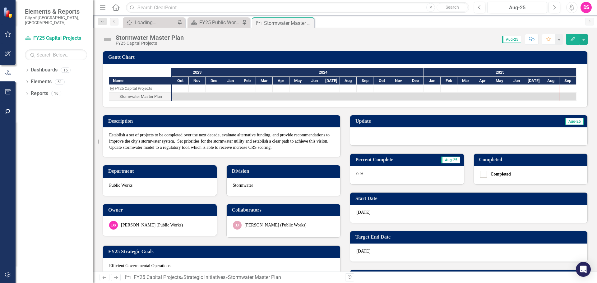
click at [421, 135] on div at bounding box center [468, 136] width 237 height 18
click at [421, 136] on div at bounding box center [468, 136] width 237 height 18
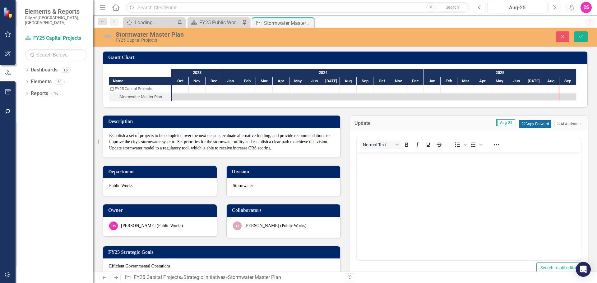
click at [521, 124] on icon "Copy Forward" at bounding box center [523, 123] width 4 height 3
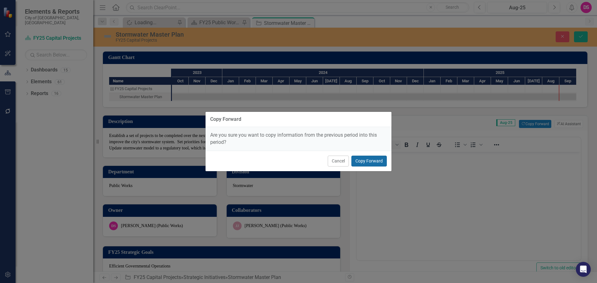
click at [379, 158] on button "Copy Forward" at bounding box center [368, 161] width 35 height 11
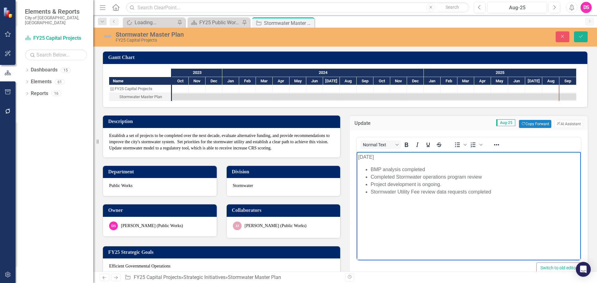
click at [359, 157] on p "[DATE]" at bounding box center [468, 157] width 221 height 7
click at [359, 156] on p "[DATE]" at bounding box center [468, 157] width 221 height 7
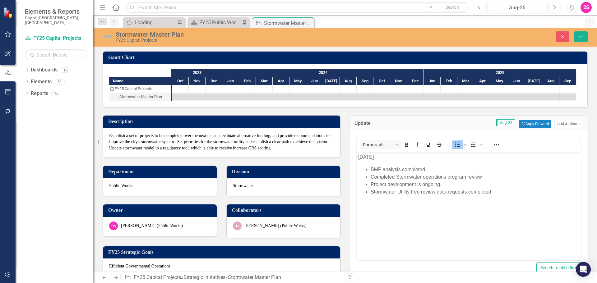
click at [105, 37] on img at bounding box center [108, 36] width 10 height 10
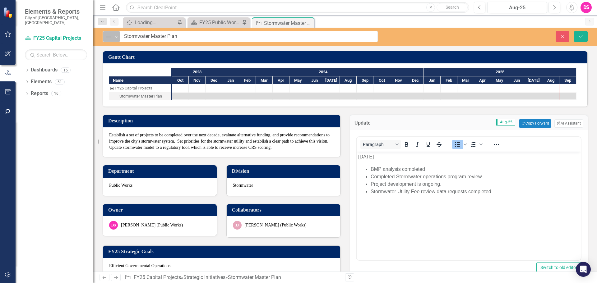
click at [109, 38] on img at bounding box center [108, 36] width 7 height 7
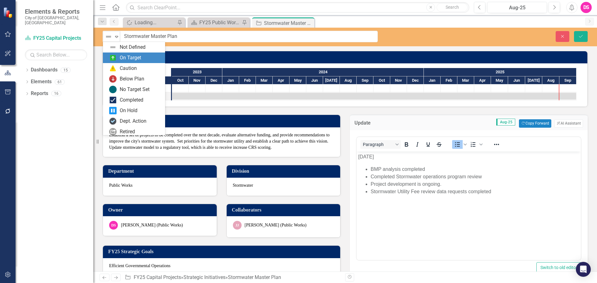
click at [121, 54] on div "On Target" at bounding box center [134, 58] width 62 height 11
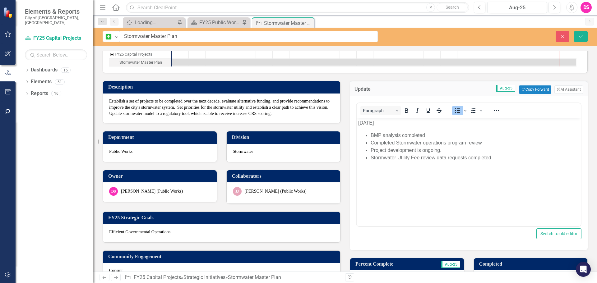
scroll to position [155, 0]
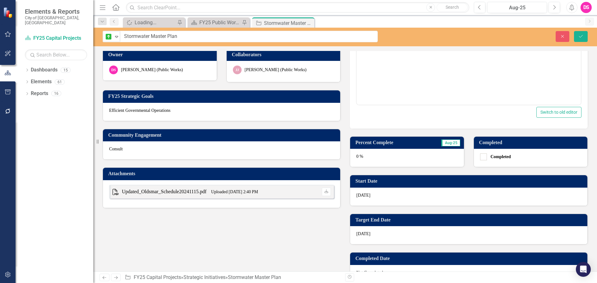
click at [403, 163] on div "0 %" at bounding box center [407, 158] width 114 height 18
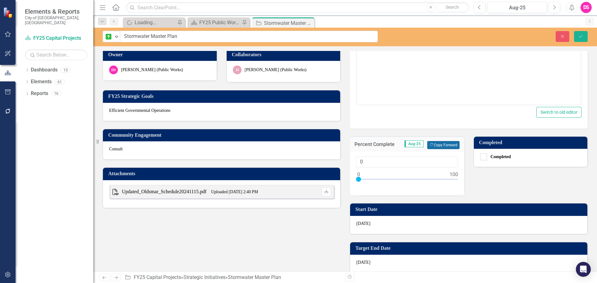
click at [434, 145] on button "Copy Forward Copy Forward" at bounding box center [443, 145] width 32 height 8
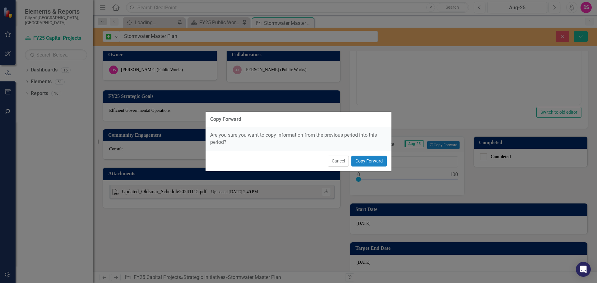
click at [374, 153] on div "Cancel Copy Forward" at bounding box center [298, 161] width 186 height 21
click at [374, 161] on button "Copy Forward" at bounding box center [368, 161] width 35 height 11
type input "85"
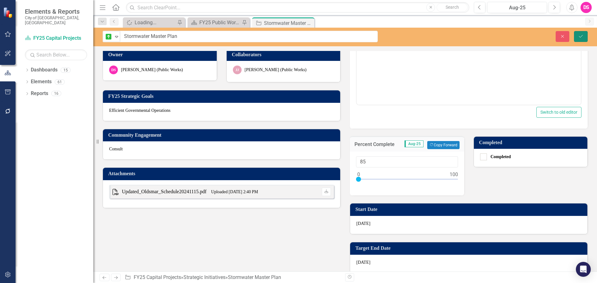
click at [577, 36] on button "Save" at bounding box center [581, 36] width 14 height 11
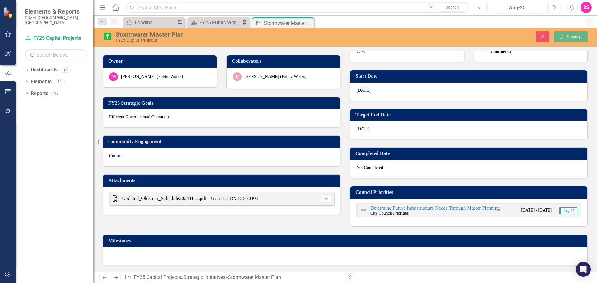
scroll to position [149, 0]
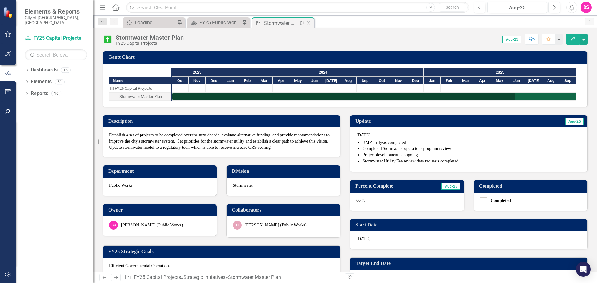
click at [309, 24] on icon "Close" at bounding box center [308, 23] width 6 height 5
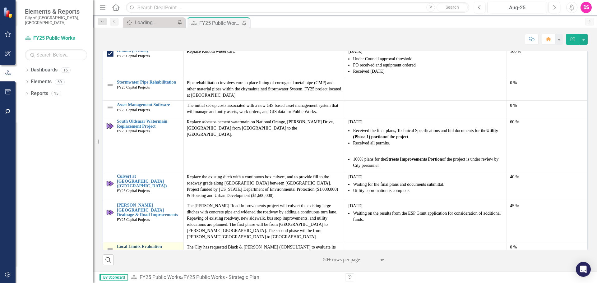
scroll to position [651, 0]
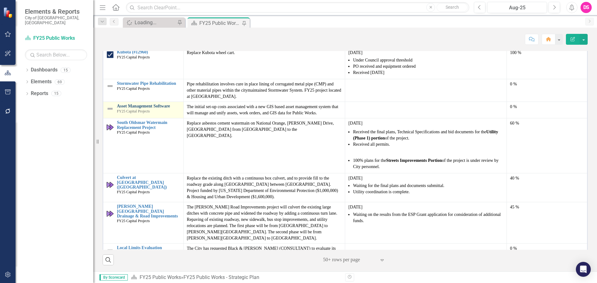
click at [135, 104] on link "Asset Management Software" at bounding box center [148, 106] width 63 height 5
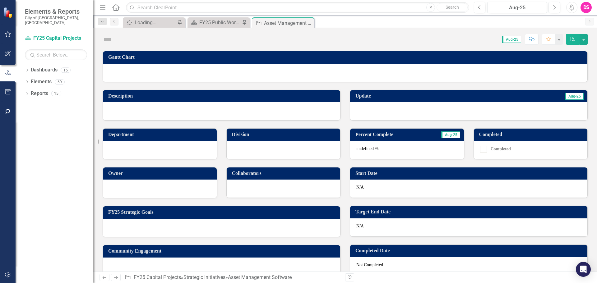
click at [421, 110] on div "Update Aug-25" at bounding box center [468, 101] width 247 height 39
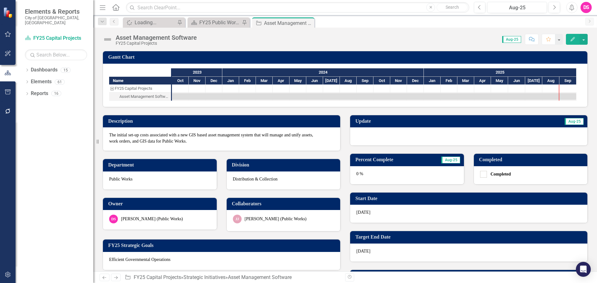
click at [421, 110] on div "Update Aug-25" at bounding box center [468, 126] width 247 height 39
click at [430, 140] on div at bounding box center [468, 136] width 237 height 18
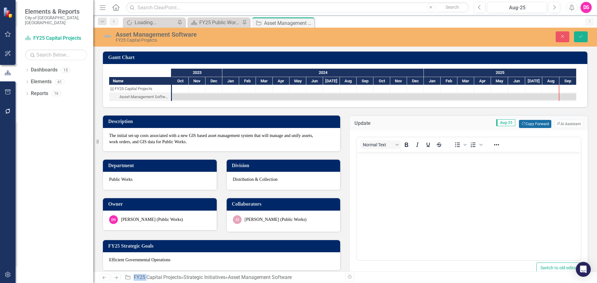
click at [539, 122] on button "Copy Forward Copy Forward" at bounding box center [535, 124] width 32 height 8
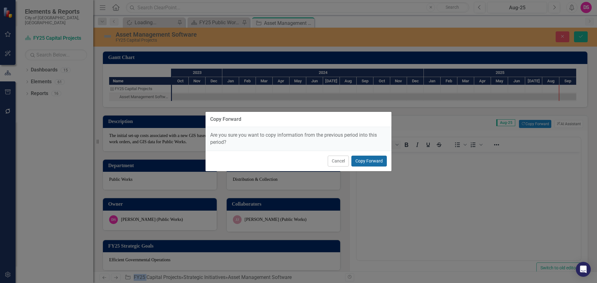
click at [362, 158] on button "Copy Forward" at bounding box center [368, 161] width 35 height 11
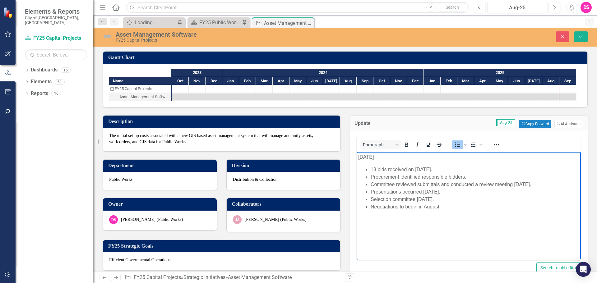
drag, startPoint x: 453, startPoint y: 199, endPoint x: 701, endPoint y: 318, distance: 275.5
click at [356, 166] on html "[DATE] 13 bids received on [DATE]. Procurement identified responsible bidders. …" at bounding box center [468, 198] width 224 height 93
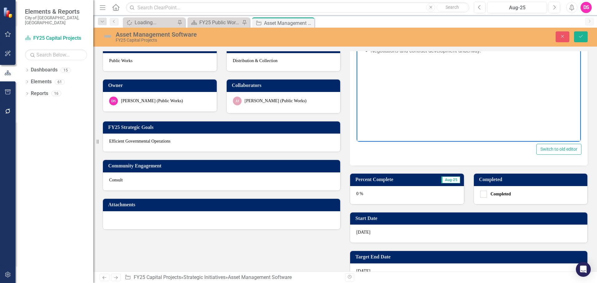
scroll to position [155, 0]
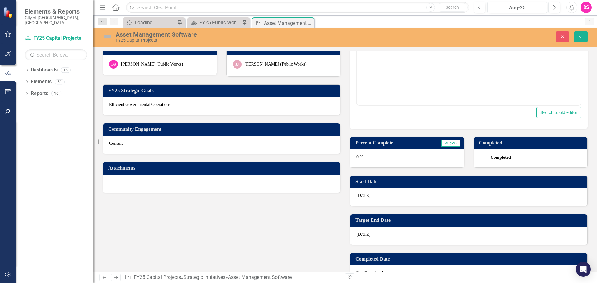
click at [372, 154] on div "0 %" at bounding box center [407, 158] width 114 height 18
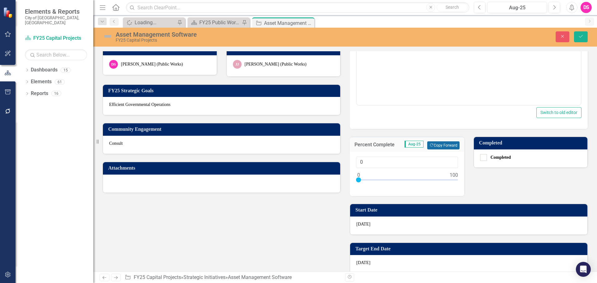
click at [432, 145] on button "Copy Forward Copy Forward" at bounding box center [443, 145] width 32 height 8
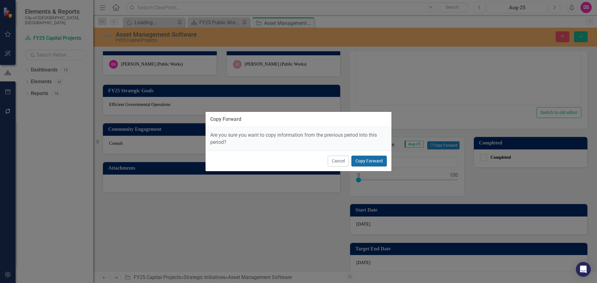
click at [385, 157] on button "Copy Forward" at bounding box center [368, 161] width 35 height 11
type input "25"
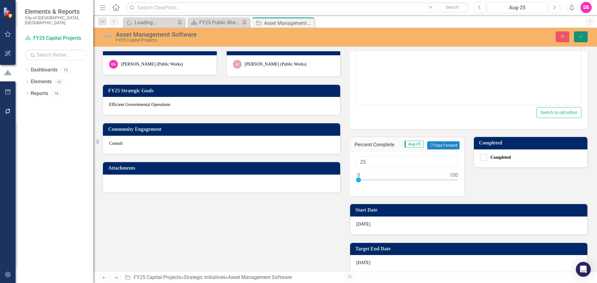
click at [580, 35] on icon "Save" at bounding box center [581, 36] width 6 height 4
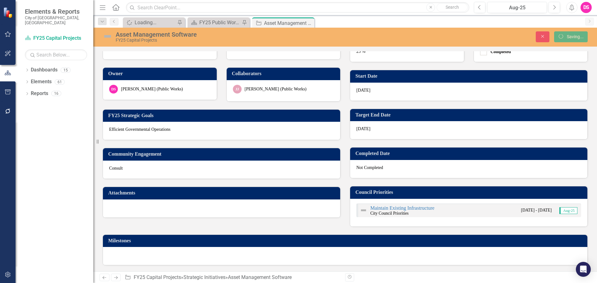
scroll to position [131, 0]
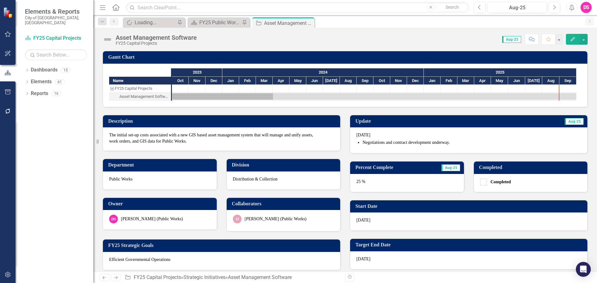
click at [111, 42] on img at bounding box center [108, 39] width 10 height 10
click at [107, 42] on img at bounding box center [108, 39] width 10 height 10
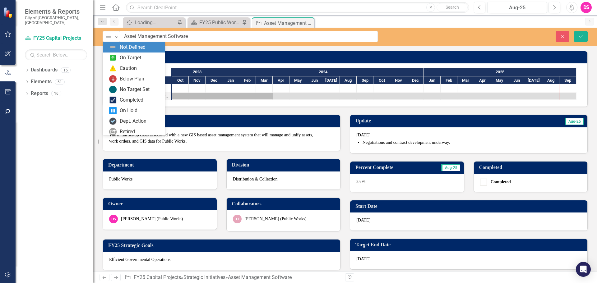
click at [107, 42] on div "Not Defined Expand" at bounding box center [111, 36] width 17 height 11
click at [128, 61] on div "On Target" at bounding box center [130, 57] width 21 height 7
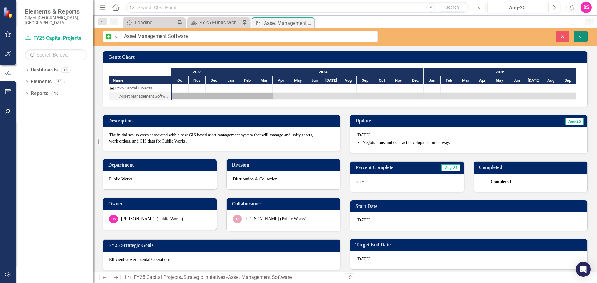
click at [586, 39] on button "Save" at bounding box center [581, 36] width 14 height 11
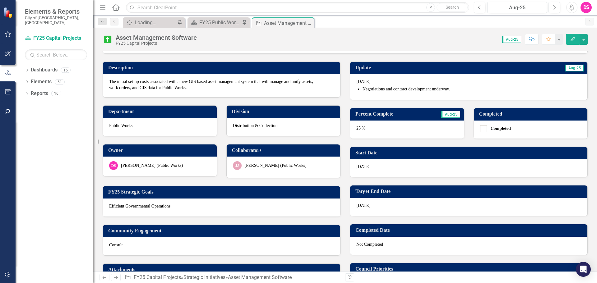
scroll to position [0, 0]
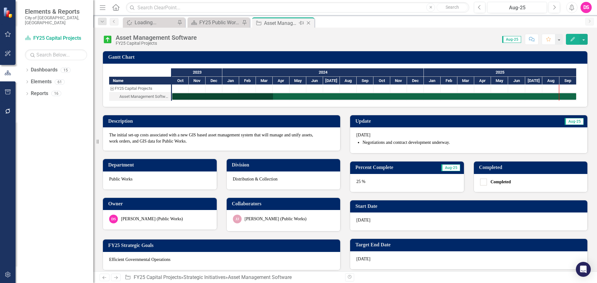
click at [308, 22] on icon "Close" at bounding box center [308, 23] width 6 height 5
